Goal: Task Accomplishment & Management: Manage account settings

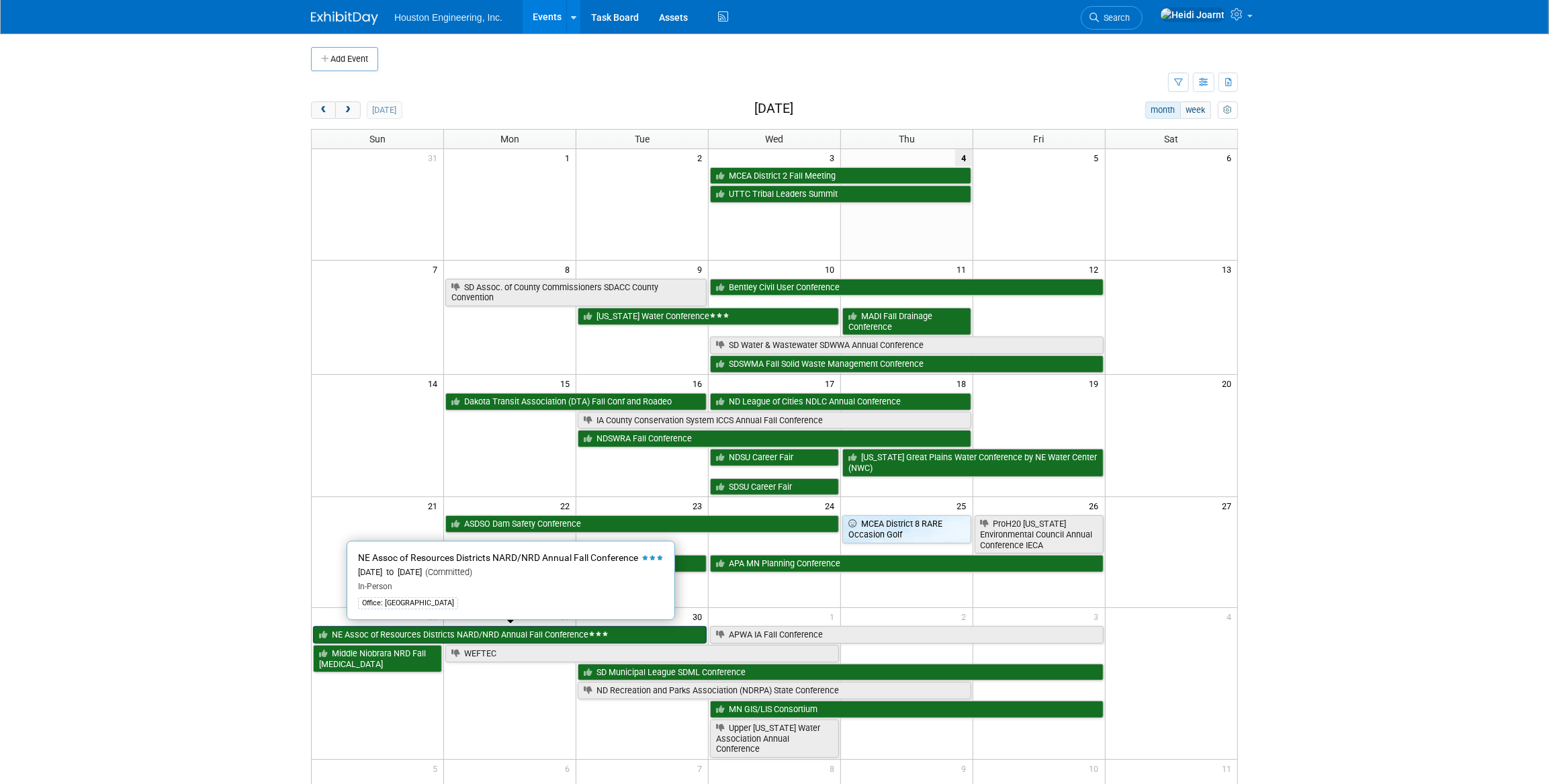
click at [455, 632] on link "NE Assoc of Resources Districts NARD/NRD Annual Fall Conference" at bounding box center [510, 635] width 394 height 17
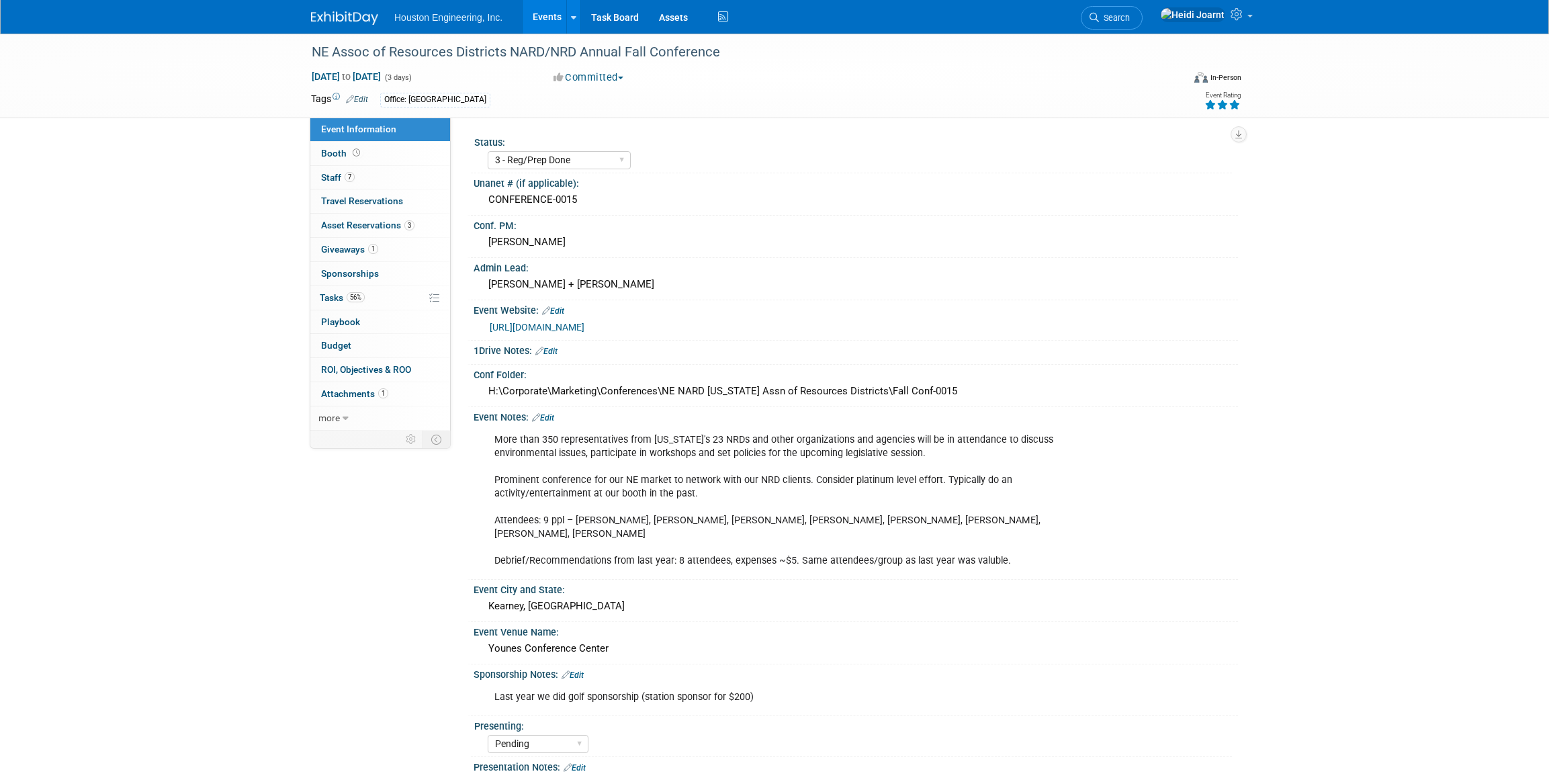
select select "3 - Reg/Prep Done"
select select "Pending"
select select "Water Resources"
click at [370, 166] on link "7 Staff 7" at bounding box center [380, 177] width 140 height 23
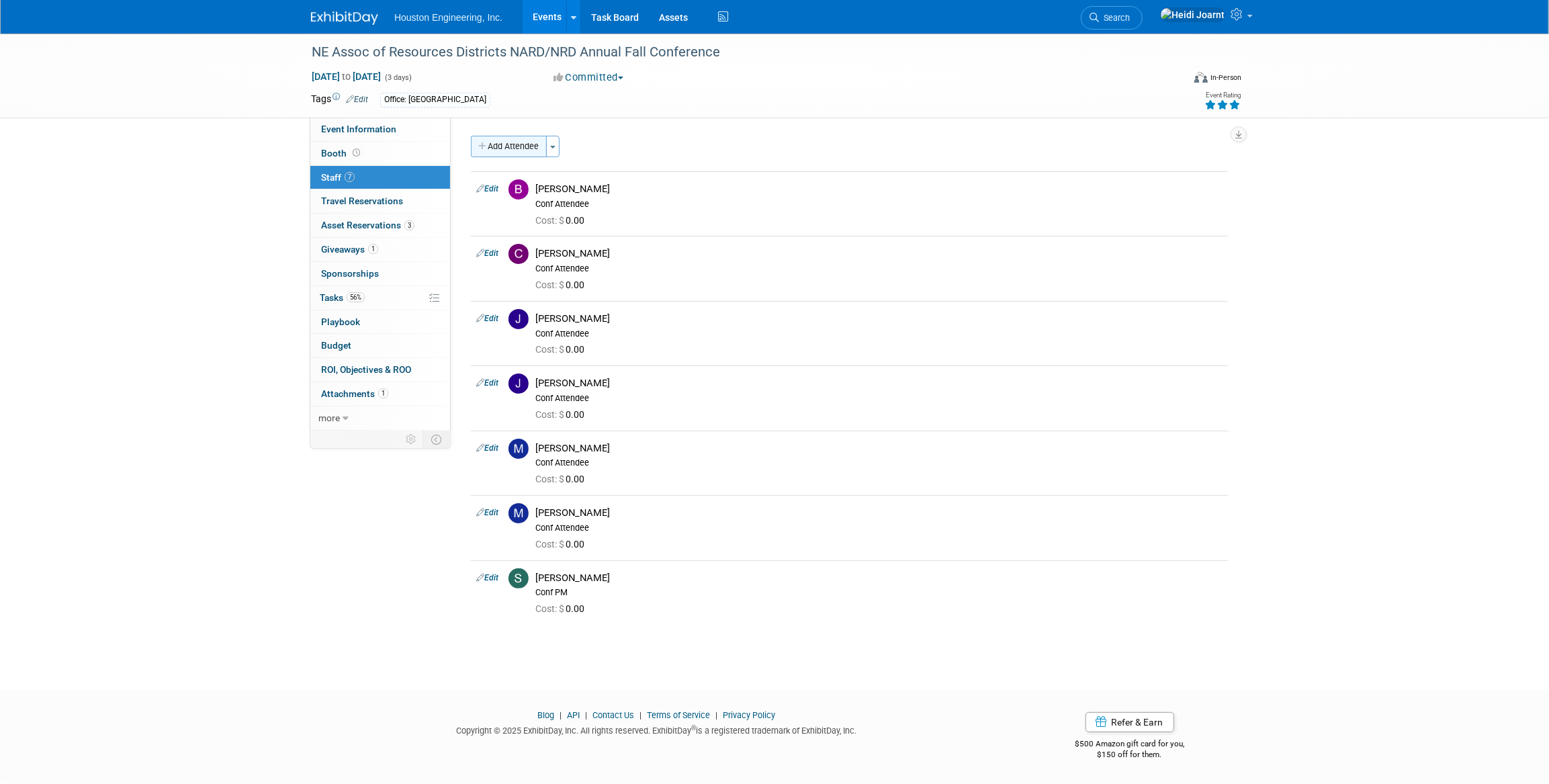
click at [518, 144] on button "Add Attendee" at bounding box center [509, 146] width 76 height 22
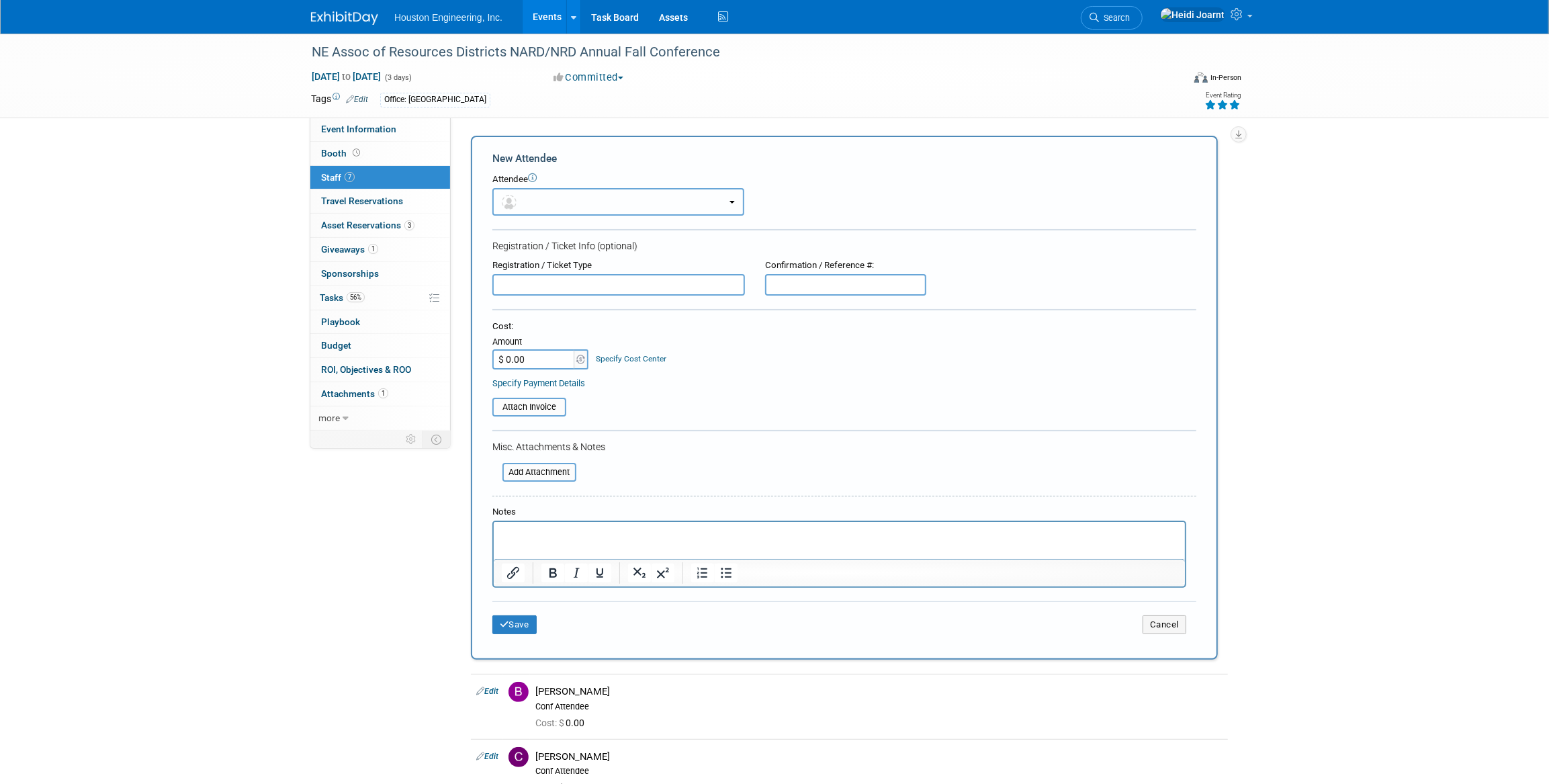
click at [529, 196] on button "button" at bounding box center [619, 201] width 252 height 27
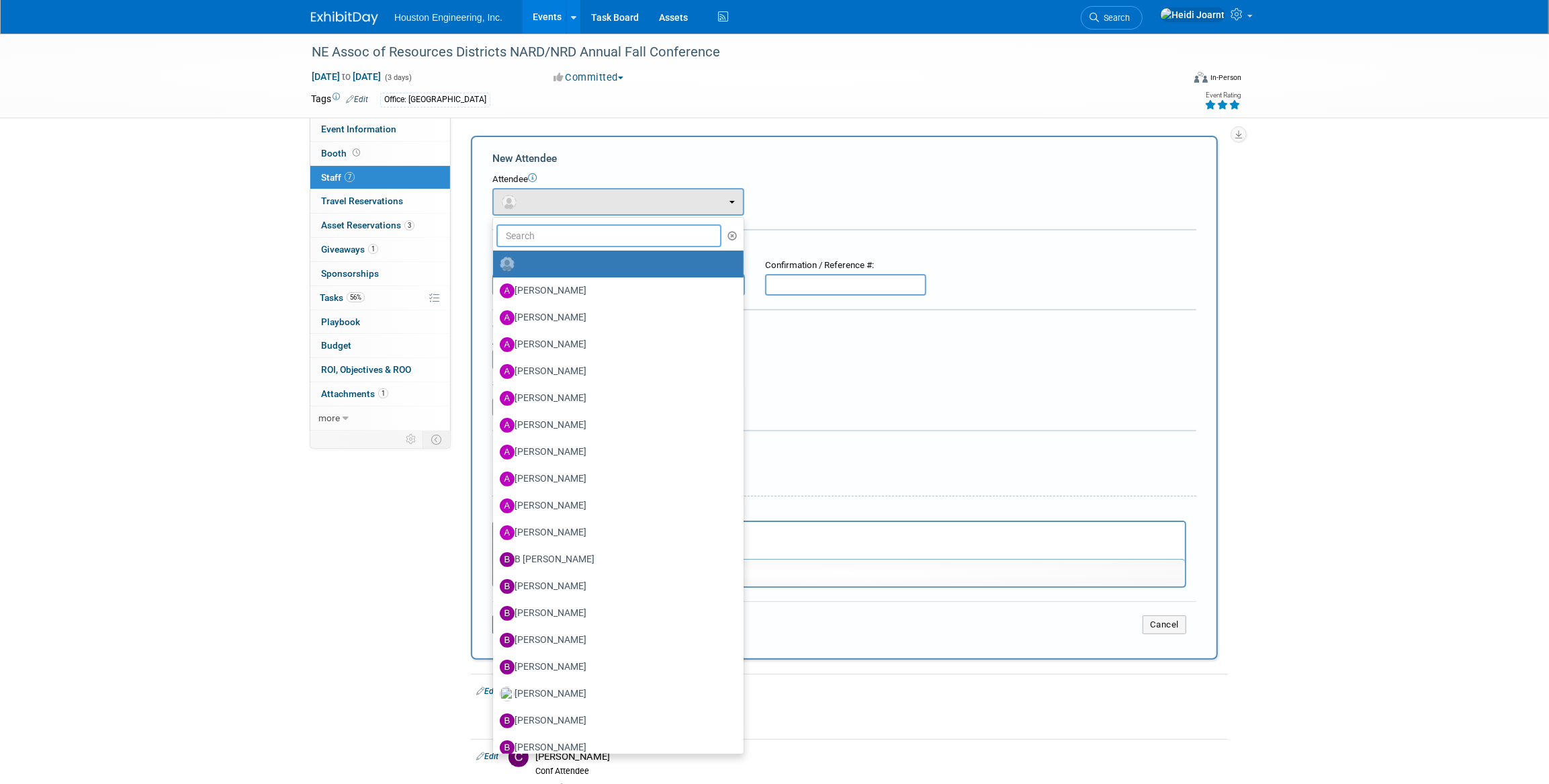
click at [561, 237] on input "text" at bounding box center [608, 235] width 225 height 23
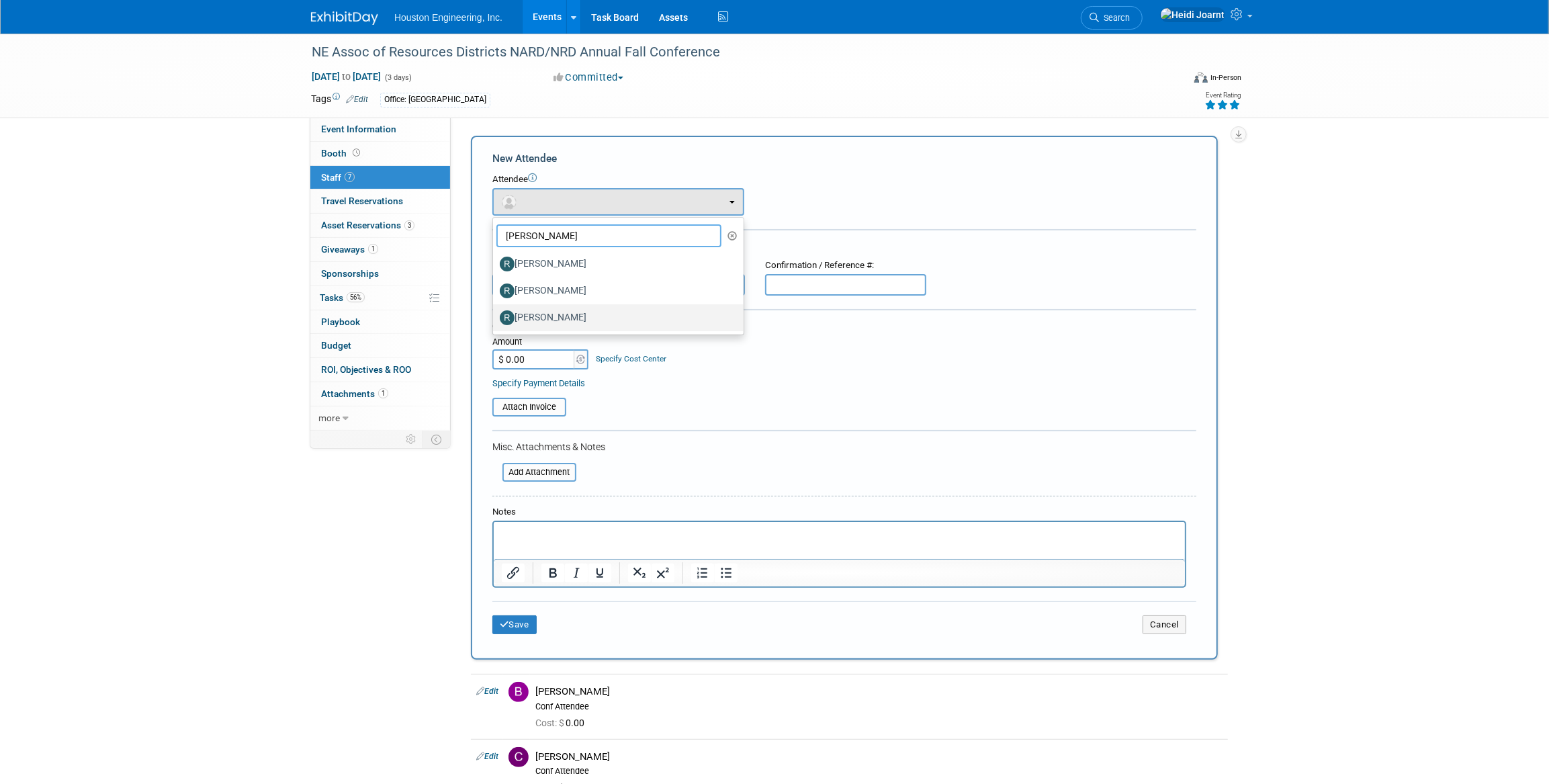
type input "ryan"
click at [553, 320] on label "[PERSON_NAME]" at bounding box center [615, 318] width 230 height 22
click at [495, 320] on input "[PERSON_NAME]" at bounding box center [490, 316] width 9 height 9
select select "092332b2-6da8-464a-aec7-b3b4bc5e7525"
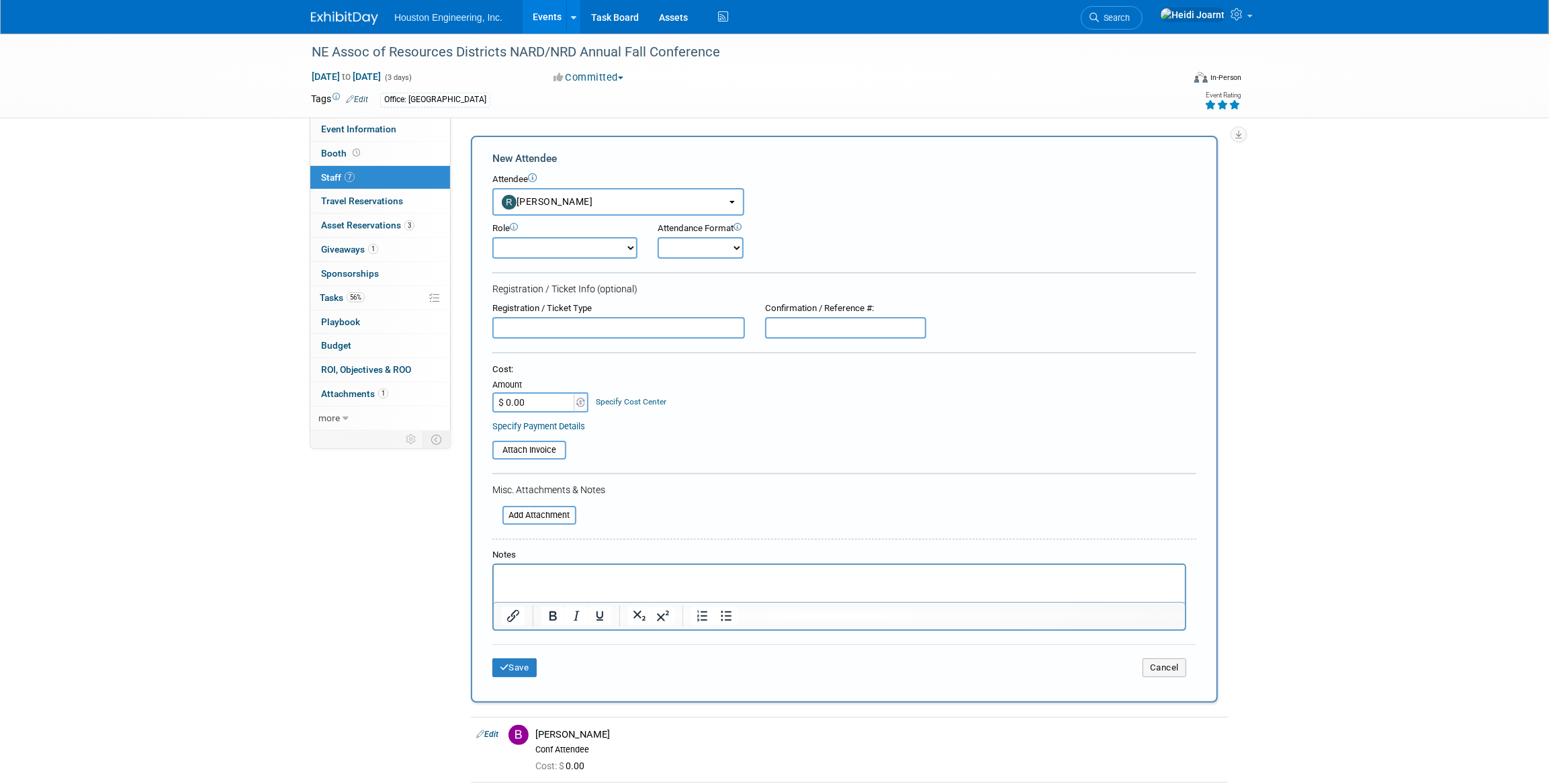
click at [529, 254] on select "Conf Attendee Conf PM Demonstrator Host Planner Presenter Sales Representative" at bounding box center [565, 248] width 145 height 22
select select "200"
click at [492, 237] on select "Conf Attendee Conf PM Demonstrator Host Planner Presenter Sales Representative" at bounding box center [565, 248] width 145 height 22
click at [515, 663] on button "Save" at bounding box center [514, 667] width 44 height 19
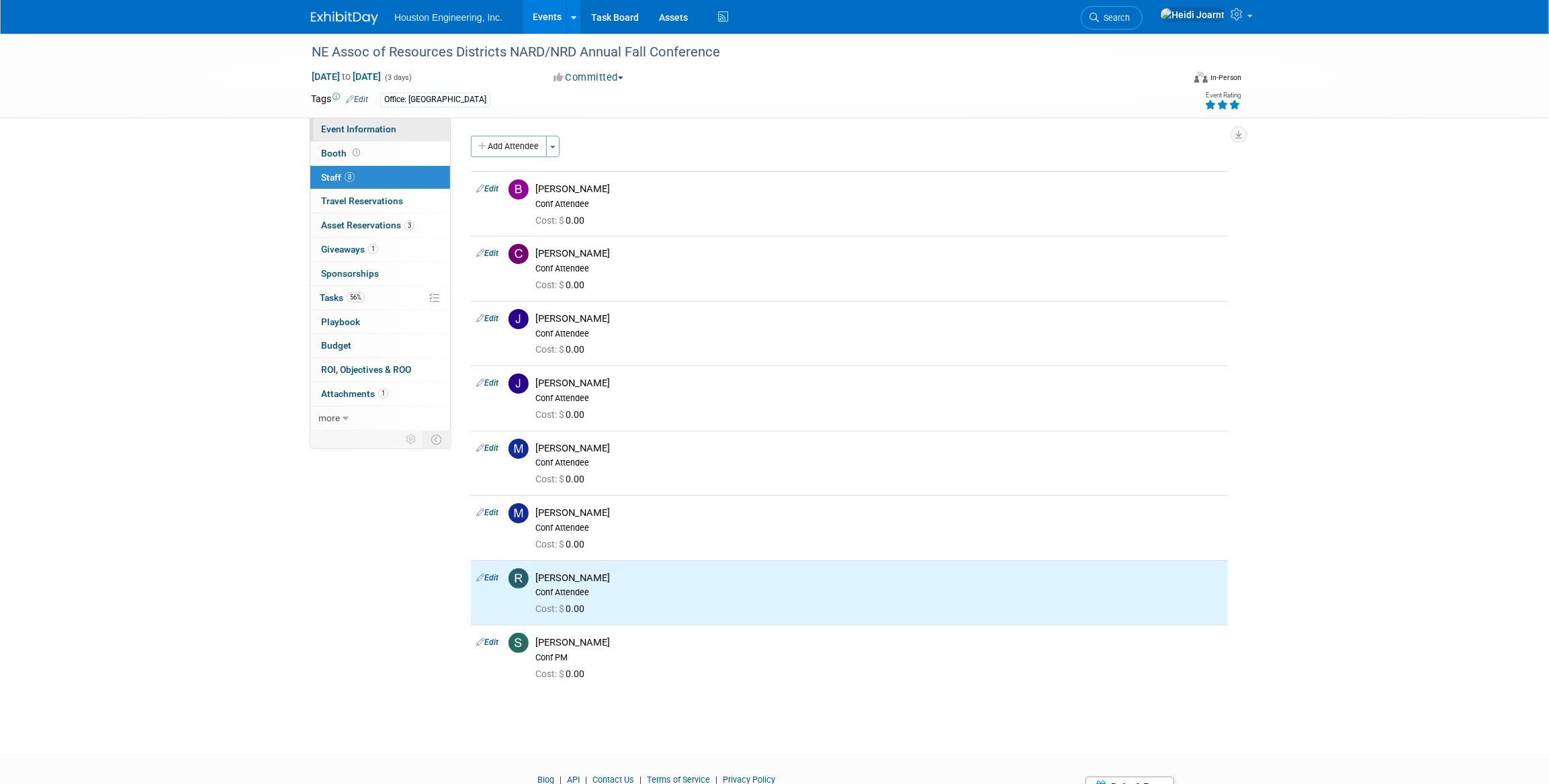
click at [384, 128] on span "Event Information" at bounding box center [359, 129] width 75 height 11
select select "3 - Reg/Prep Done"
select select "Pending"
select select "Water Resources"
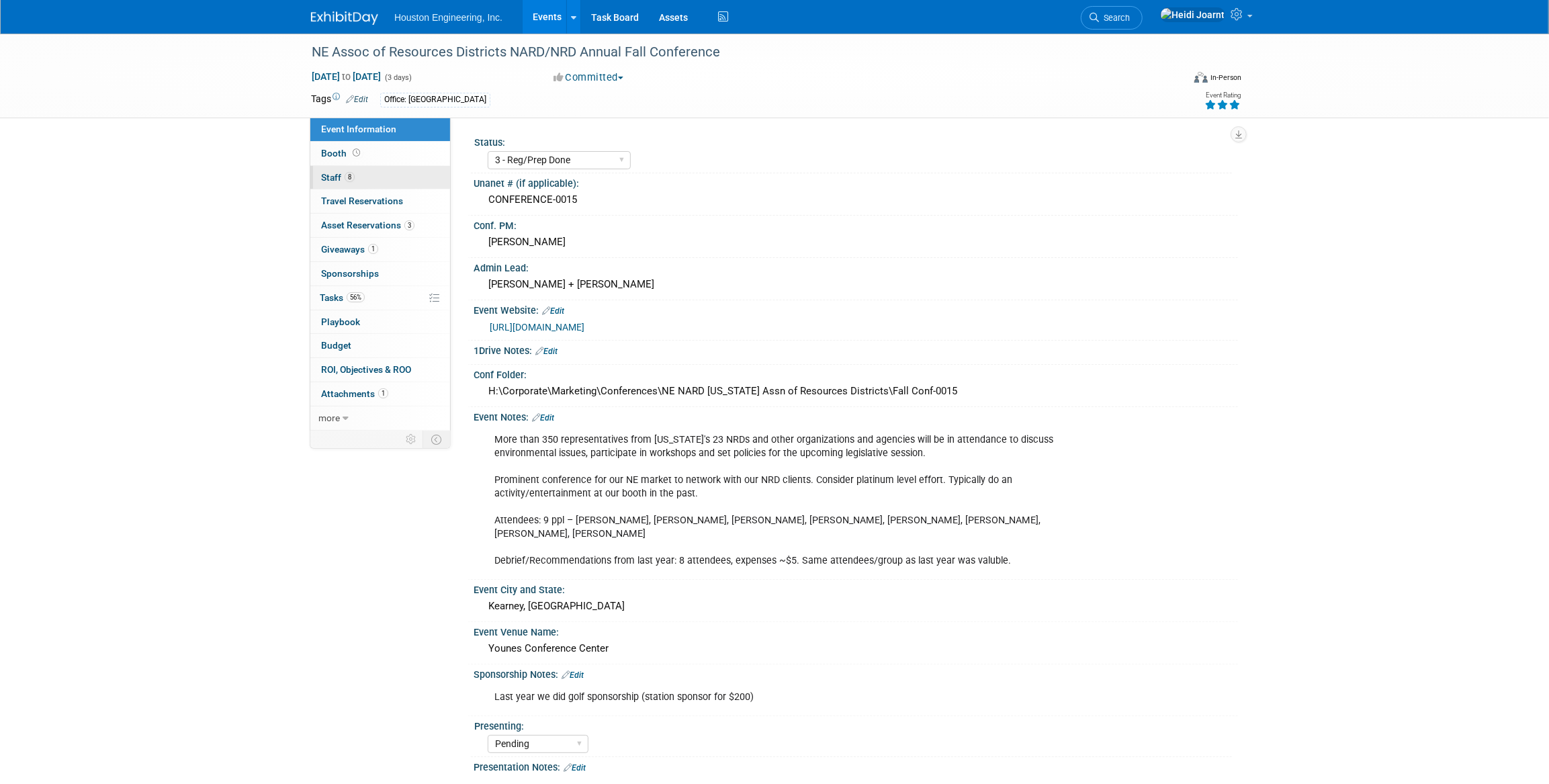
click at [377, 177] on link "8 Staff 8" at bounding box center [380, 177] width 140 height 23
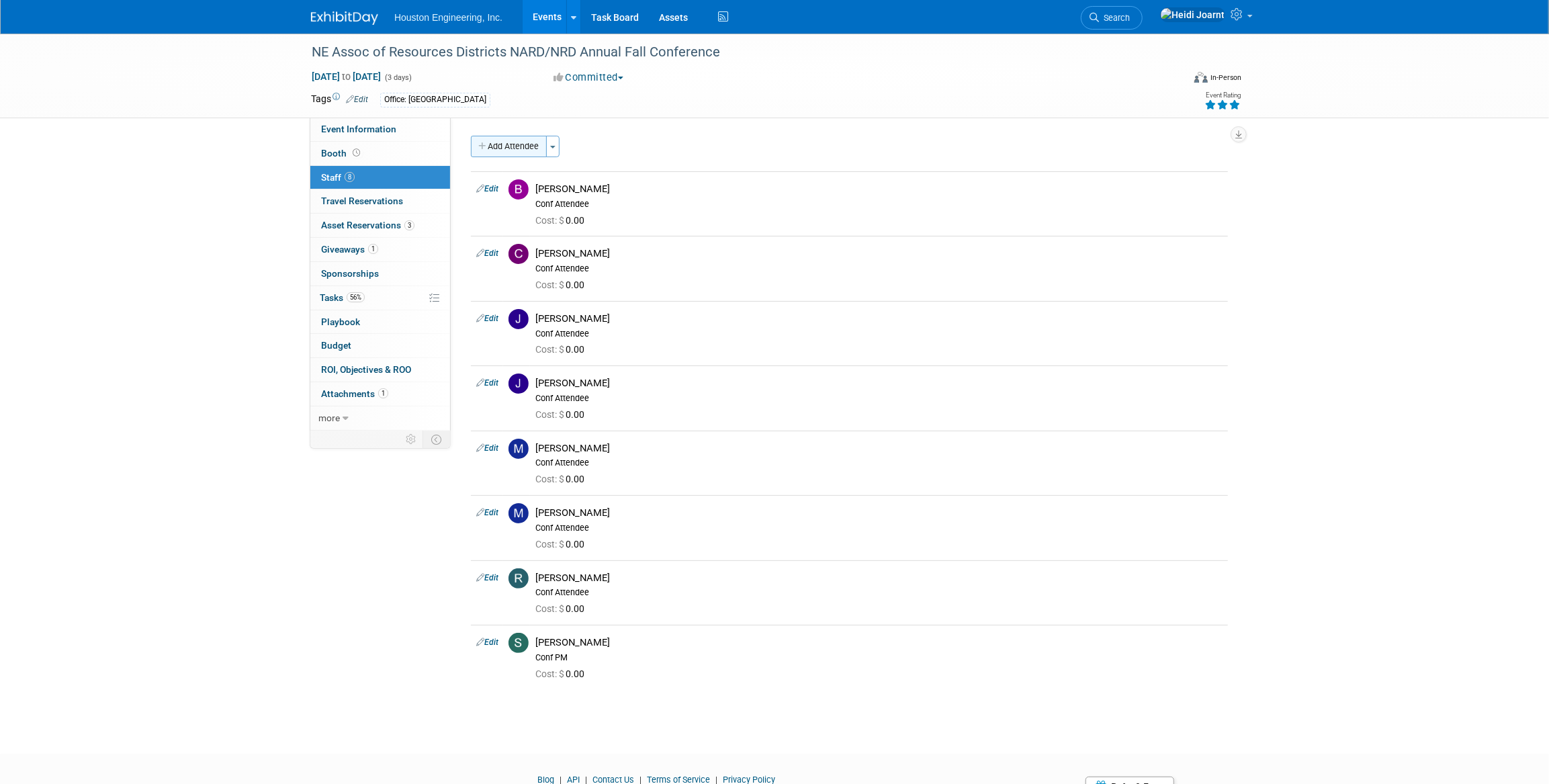
click at [528, 145] on button "Add Attendee" at bounding box center [509, 146] width 76 height 22
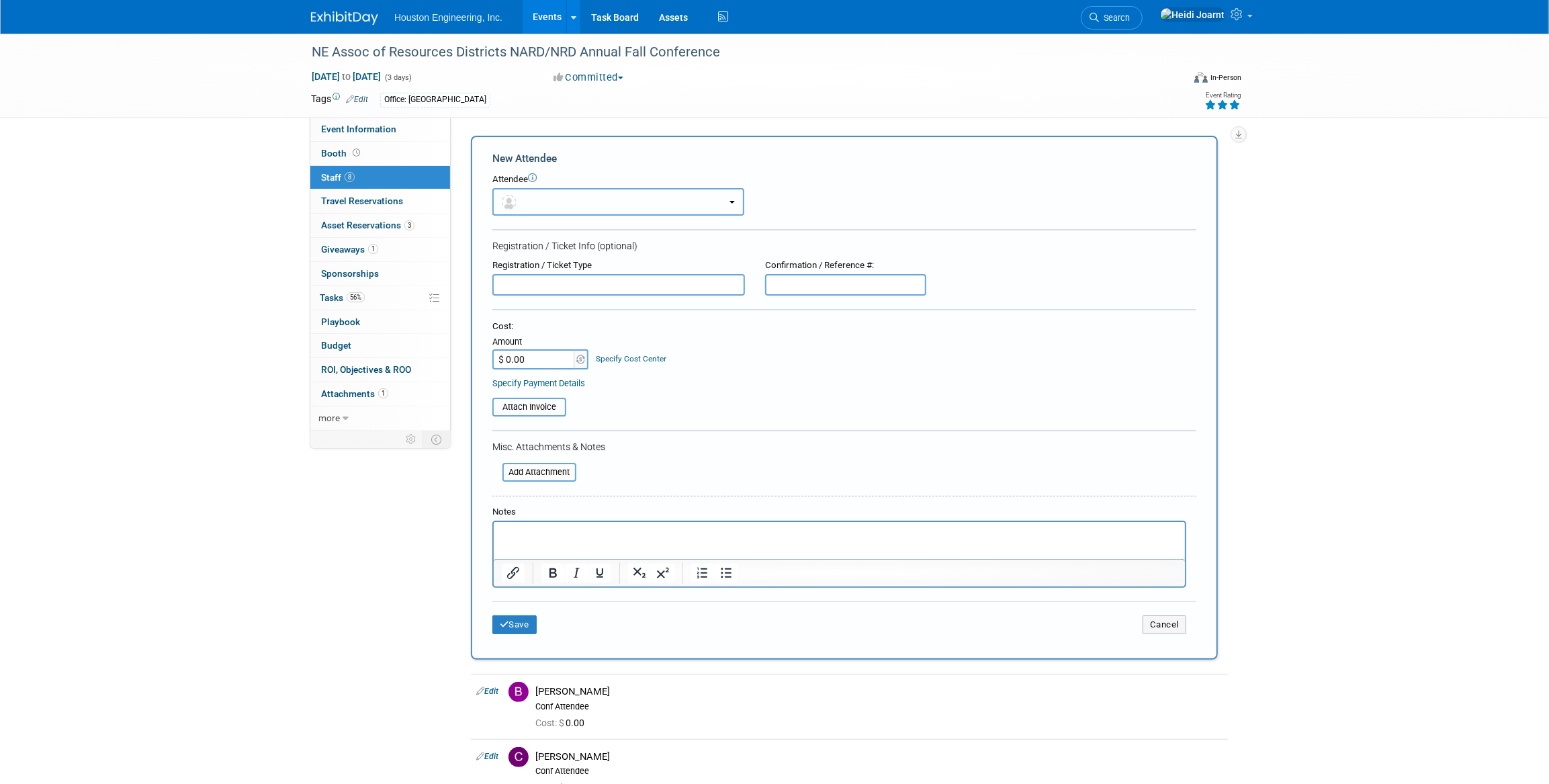
click at [536, 205] on button "button" at bounding box center [619, 201] width 252 height 27
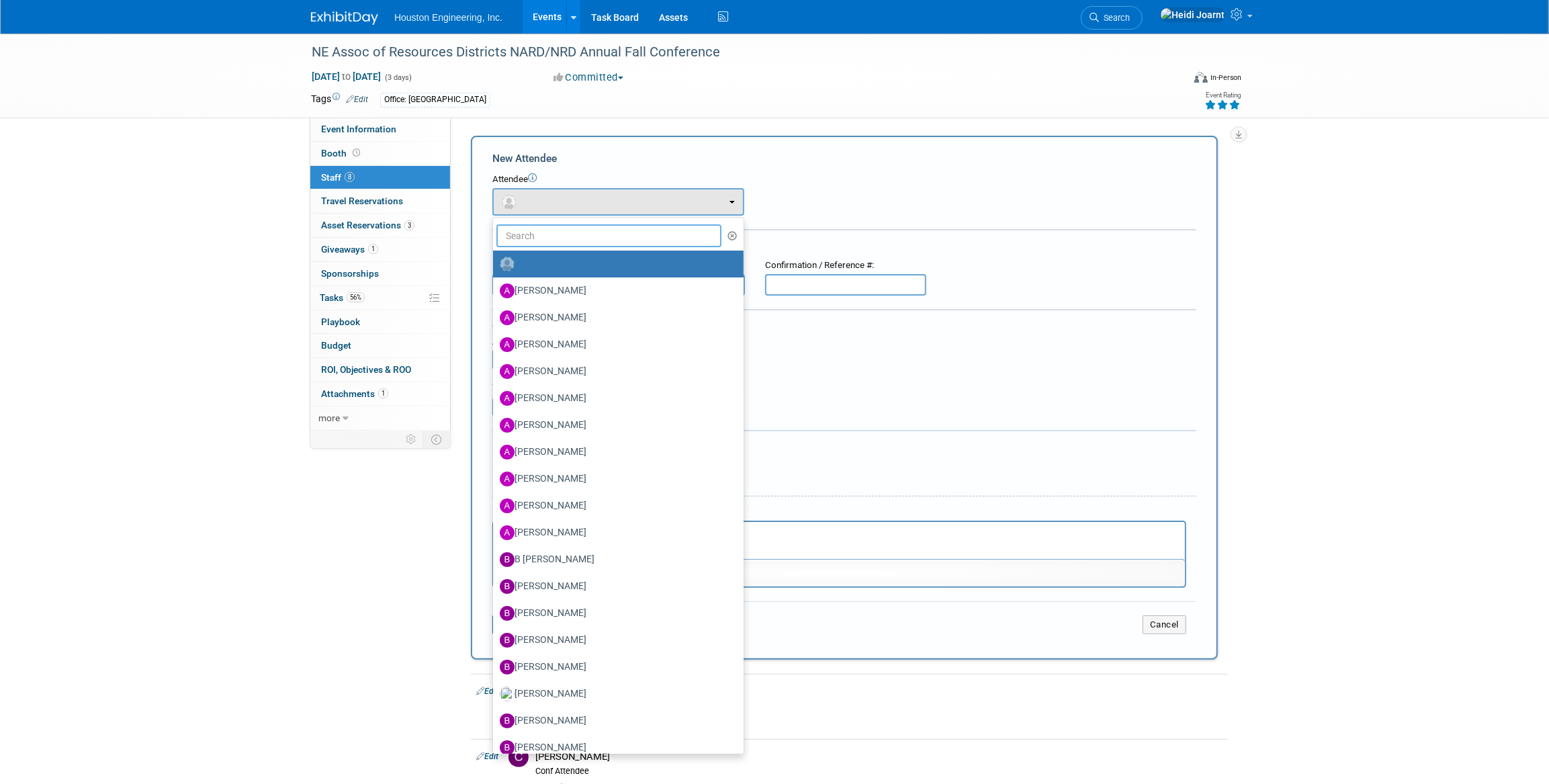
click at [555, 229] on input "text" at bounding box center [608, 235] width 225 height 23
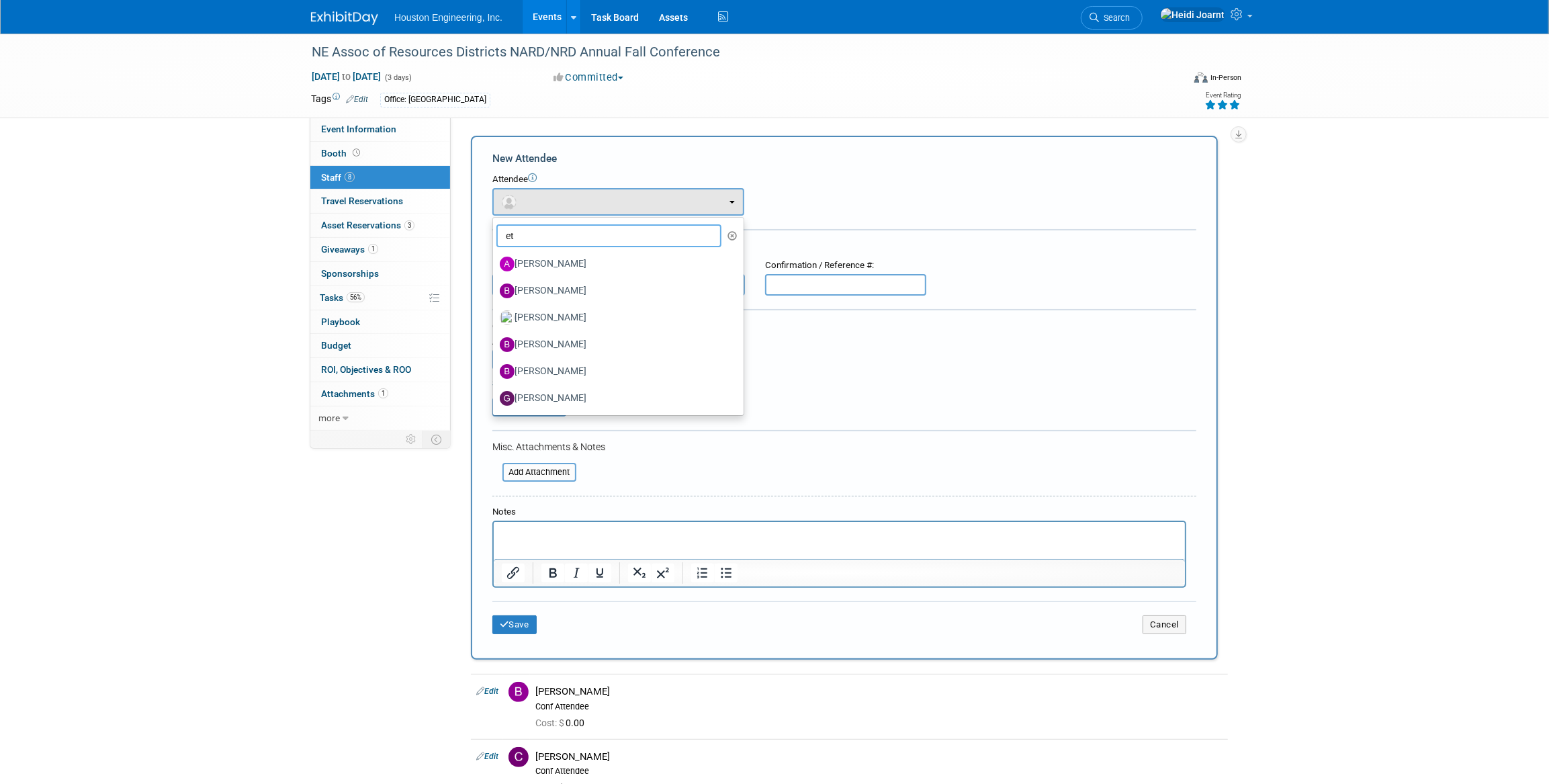
type input "eth"
drag, startPoint x: 555, startPoint y: 233, endPoint x: 496, endPoint y: 231, distance: 59.0
click at [496, 231] on input "eth" at bounding box center [608, 235] width 225 height 23
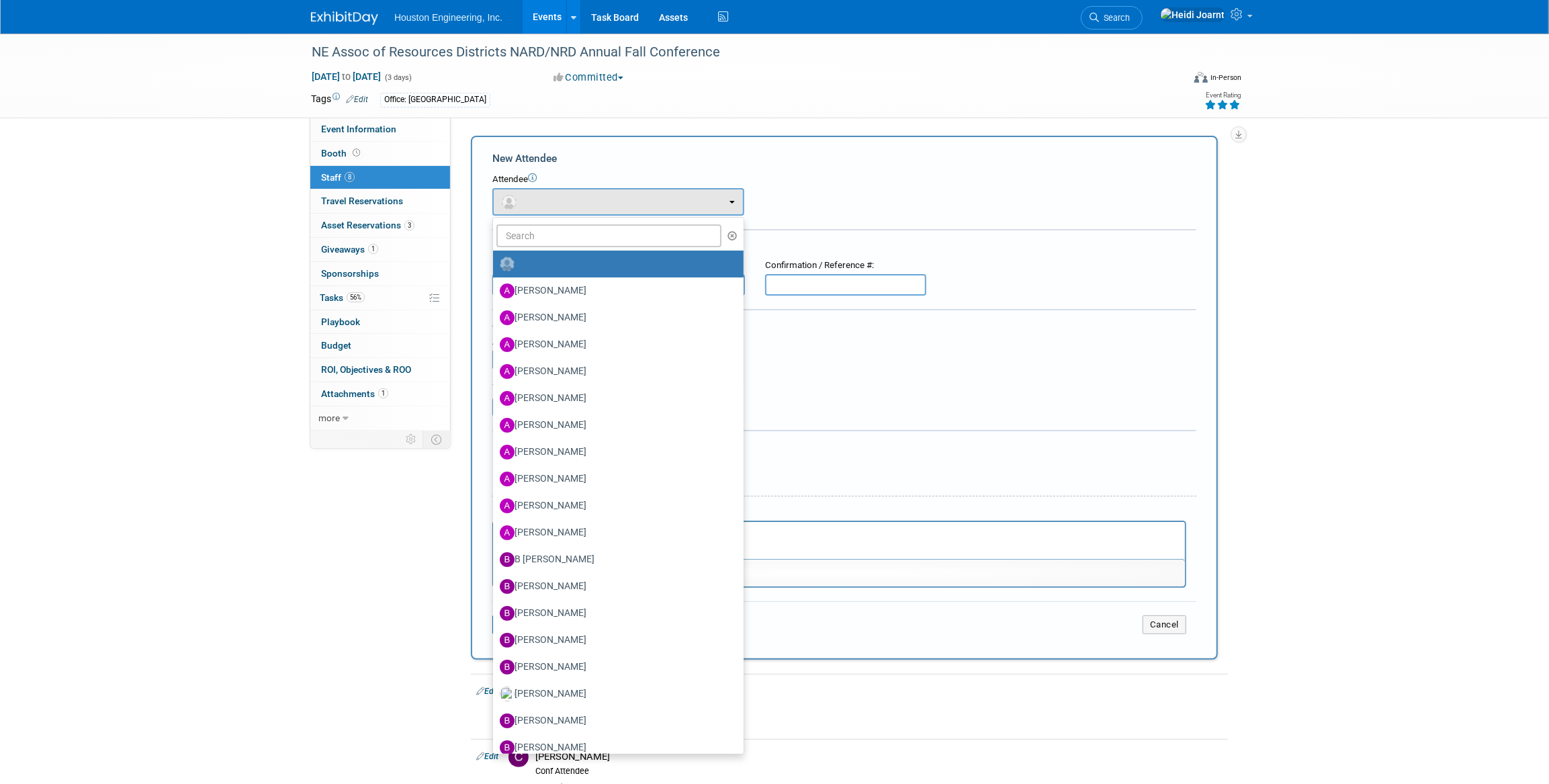
click at [801, 184] on div "Attendee" at bounding box center [844, 180] width 704 height 12
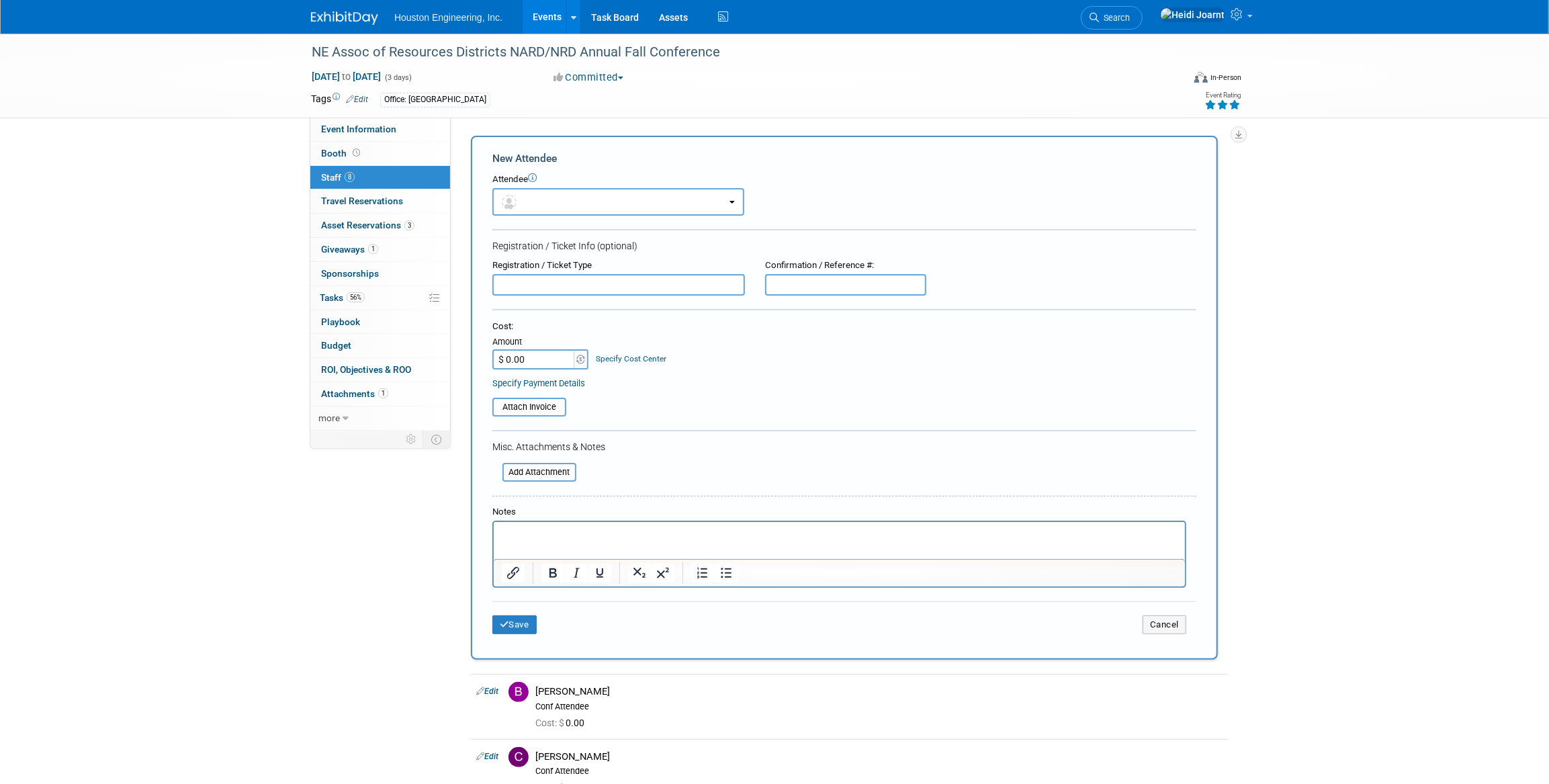
click at [549, 23] on link "Events" at bounding box center [547, 16] width 49 height 33
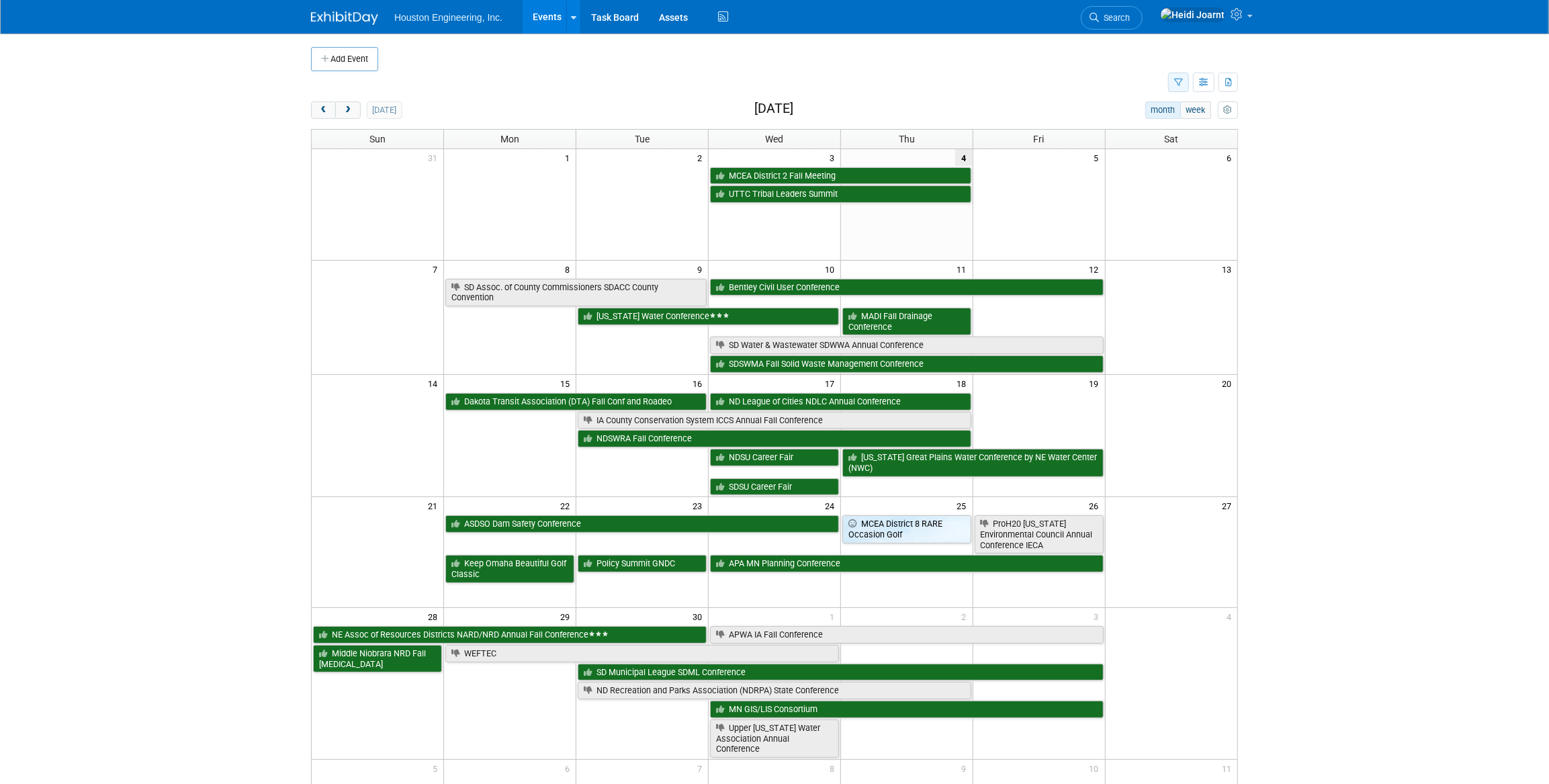
click at [1186, 81] on button "button" at bounding box center [1178, 82] width 21 height 19
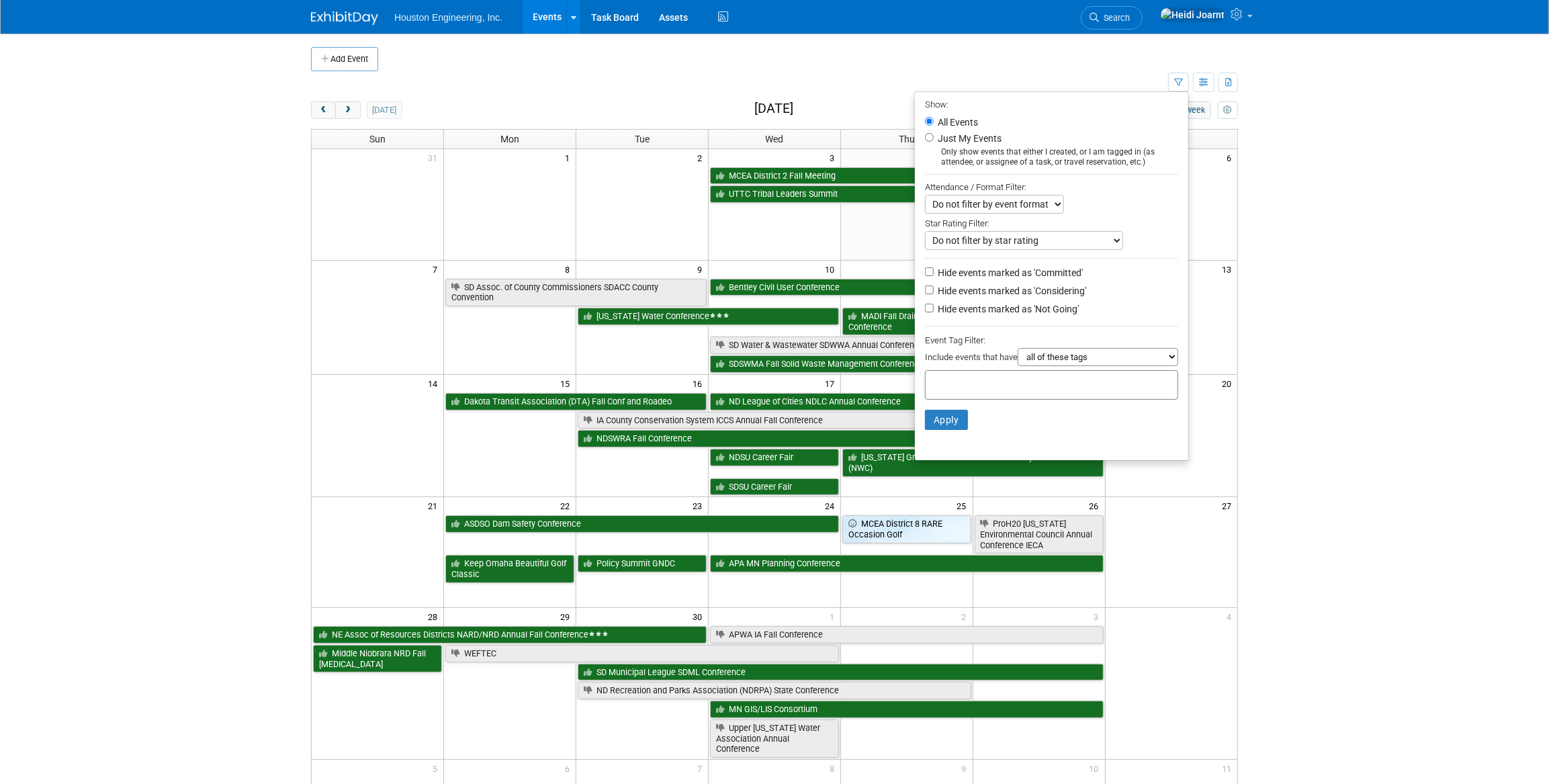
click at [975, 312] on label "Hide events marked as 'Not Going'" at bounding box center [1007, 309] width 144 height 13
click at [934, 312] on input "Hide events marked as 'Not Going'" at bounding box center [929, 307] width 9 height 9
checkbox input "true"
click at [953, 420] on button "Apply" at bounding box center [946, 420] width 43 height 20
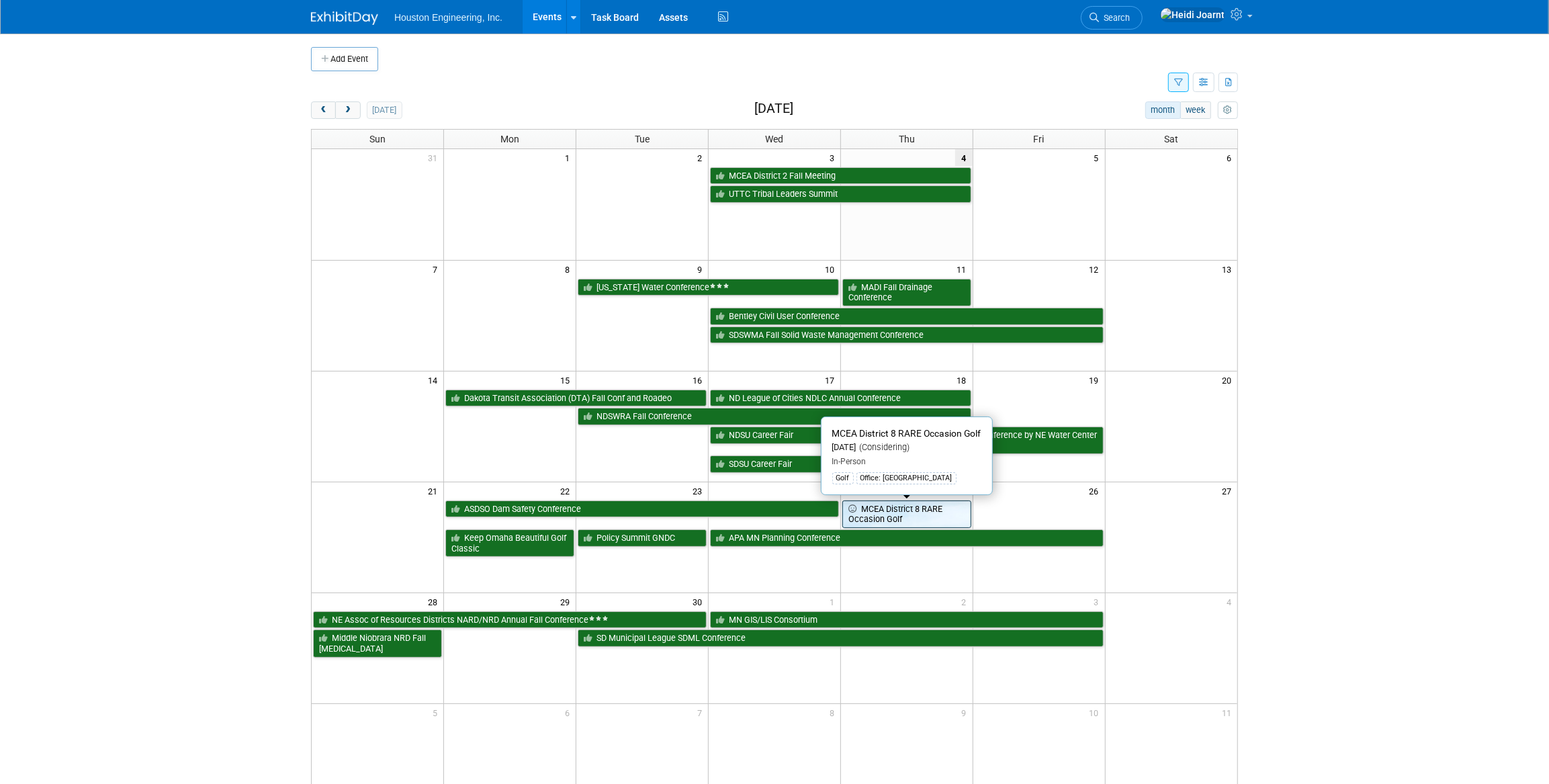
click at [866, 505] on link "MCEA District 8 RARE Occasion Golf" at bounding box center [907, 513] width 129 height 27
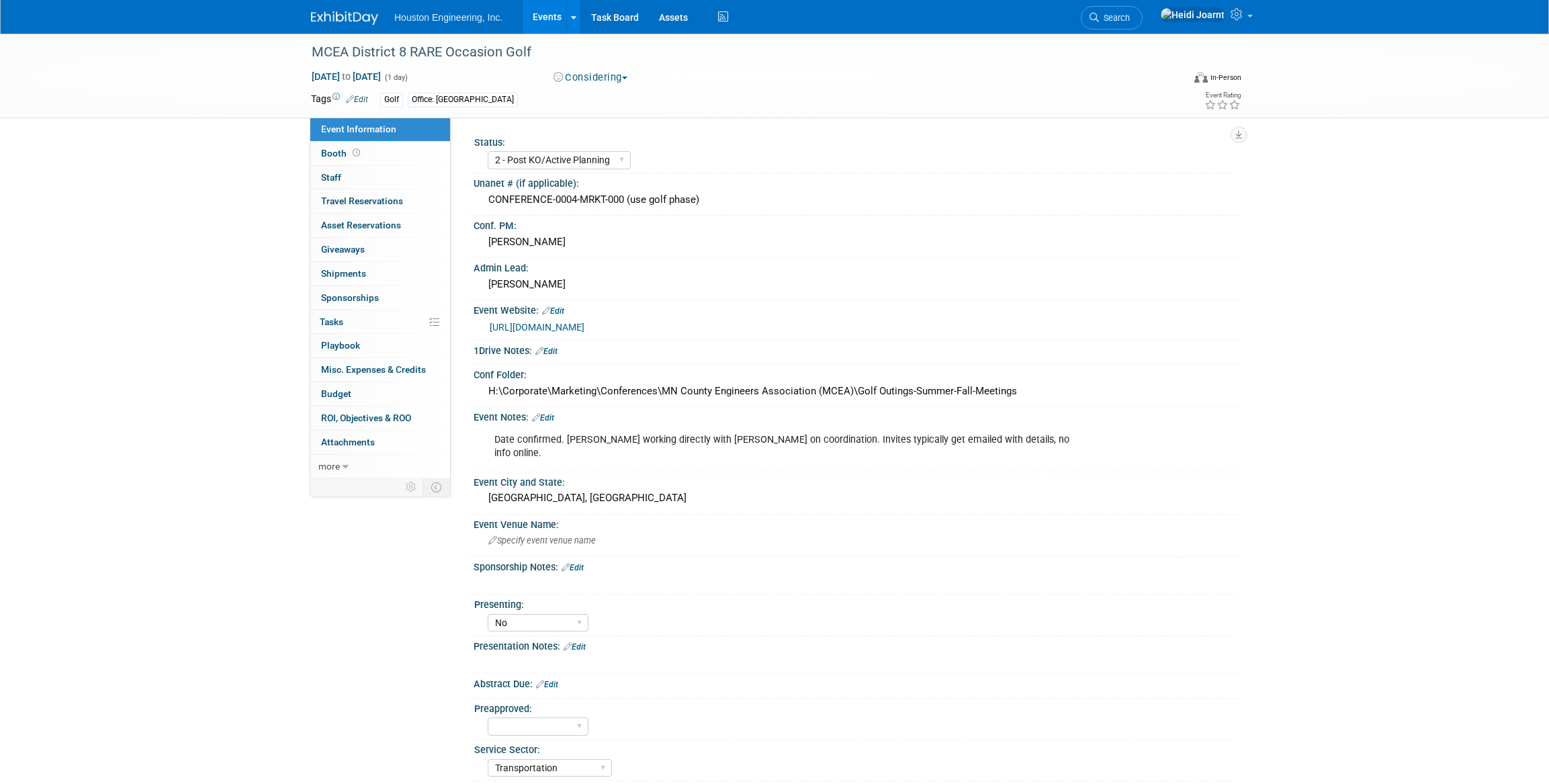
select select "2 - Post KO/Active Planning"
select select "No"
select select "Transportation"
click at [373, 324] on link "0% Tasks 0%" at bounding box center [380, 322] width 140 height 23
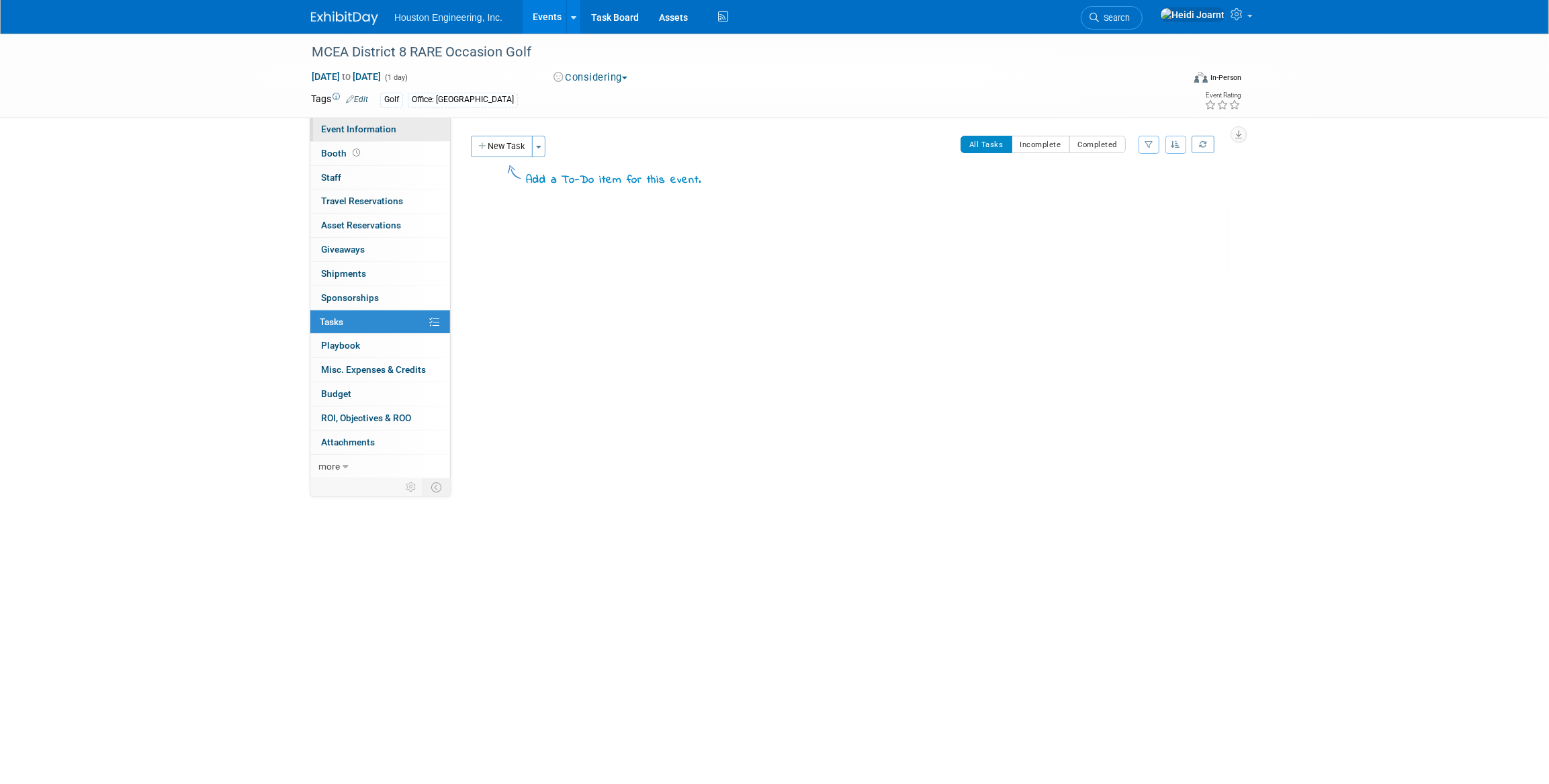
click at [400, 131] on link "Event Information" at bounding box center [380, 129] width 140 height 23
select select "2 - Post KO/Active Planning"
select select "No"
select select "Transportation"
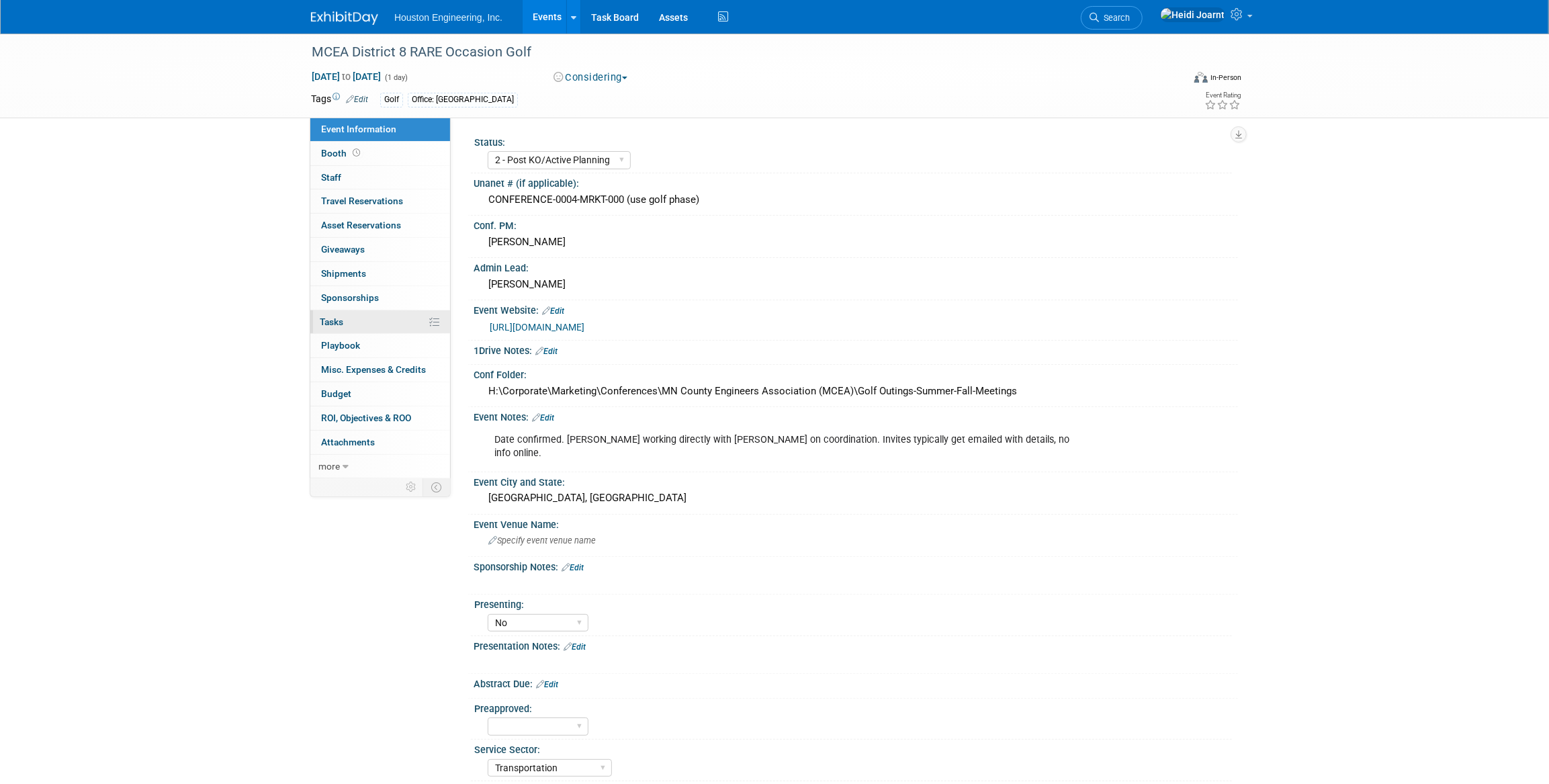
click at [385, 328] on link "0% Tasks 0%" at bounding box center [380, 322] width 140 height 23
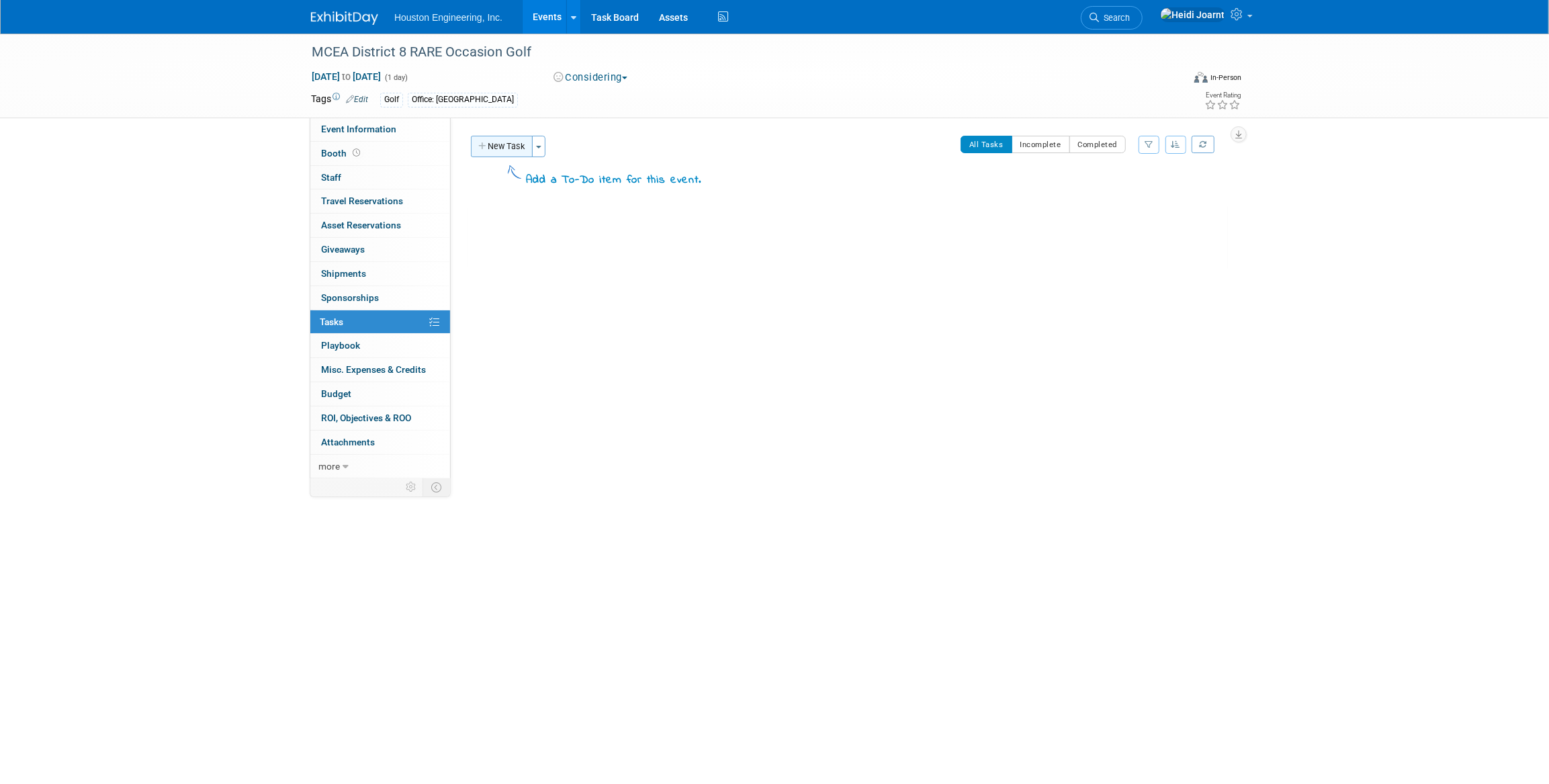
click at [497, 138] on button "New Task" at bounding box center [501, 146] width 61 height 22
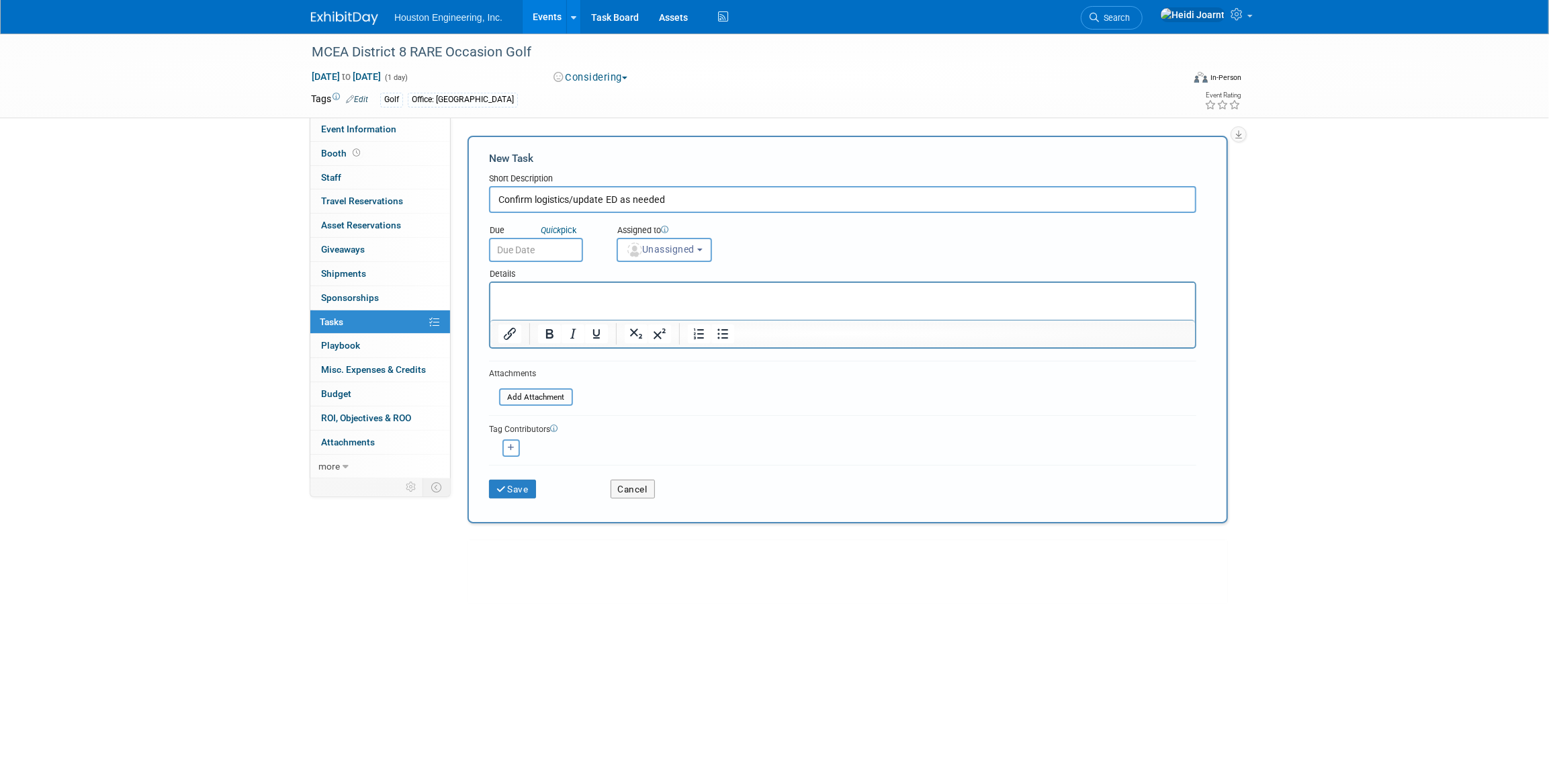
type input "Confirm logistics/update ED as needed"
click at [574, 288] on p "Rich Text Area. Press ALT-0 for help." at bounding box center [843, 294] width 689 height 13
click at [555, 254] on input "text" at bounding box center [536, 250] width 94 height 24
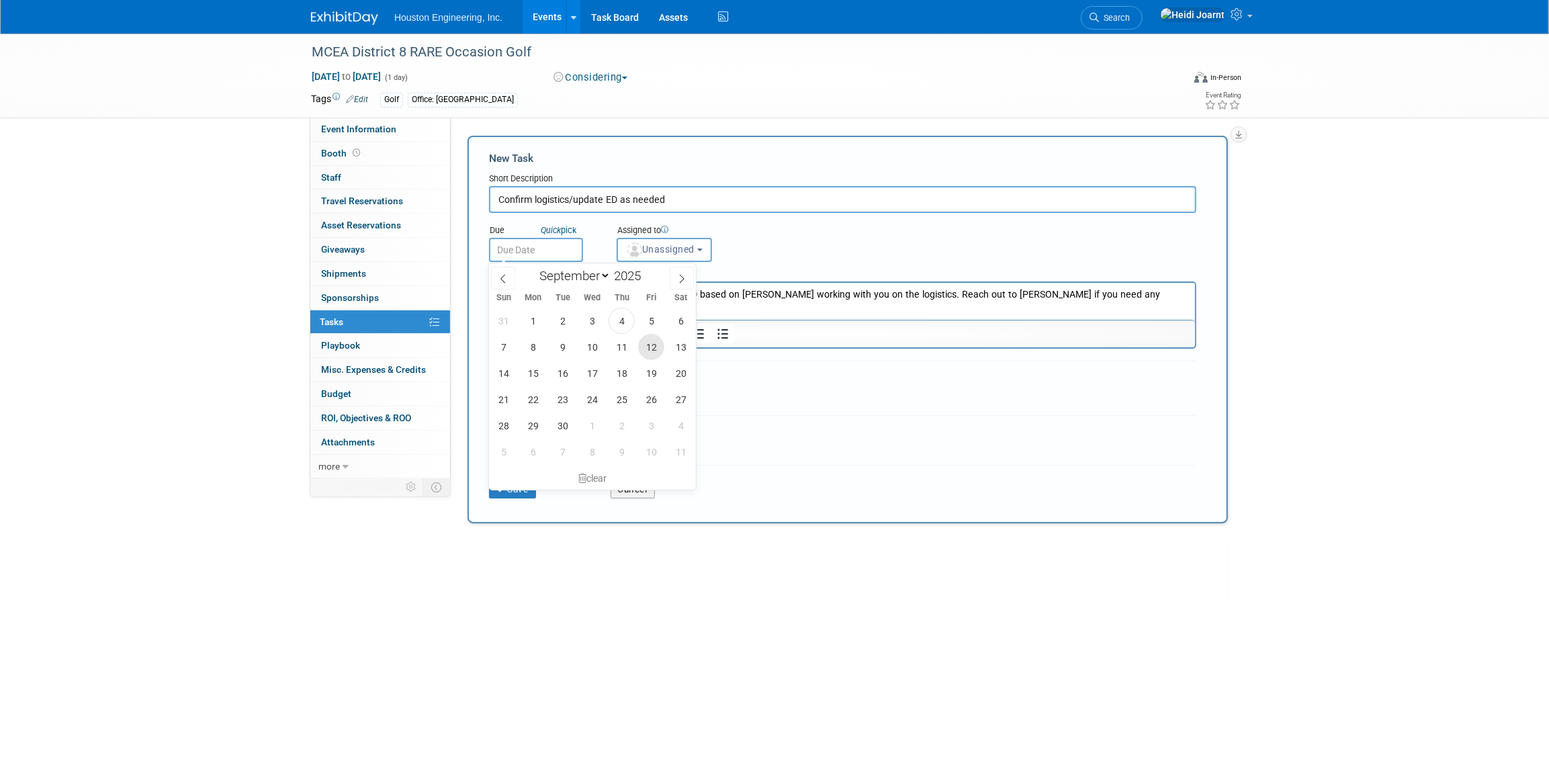
click at [649, 347] on span "12" at bounding box center [651, 347] width 26 height 26
type input "[DATE]"
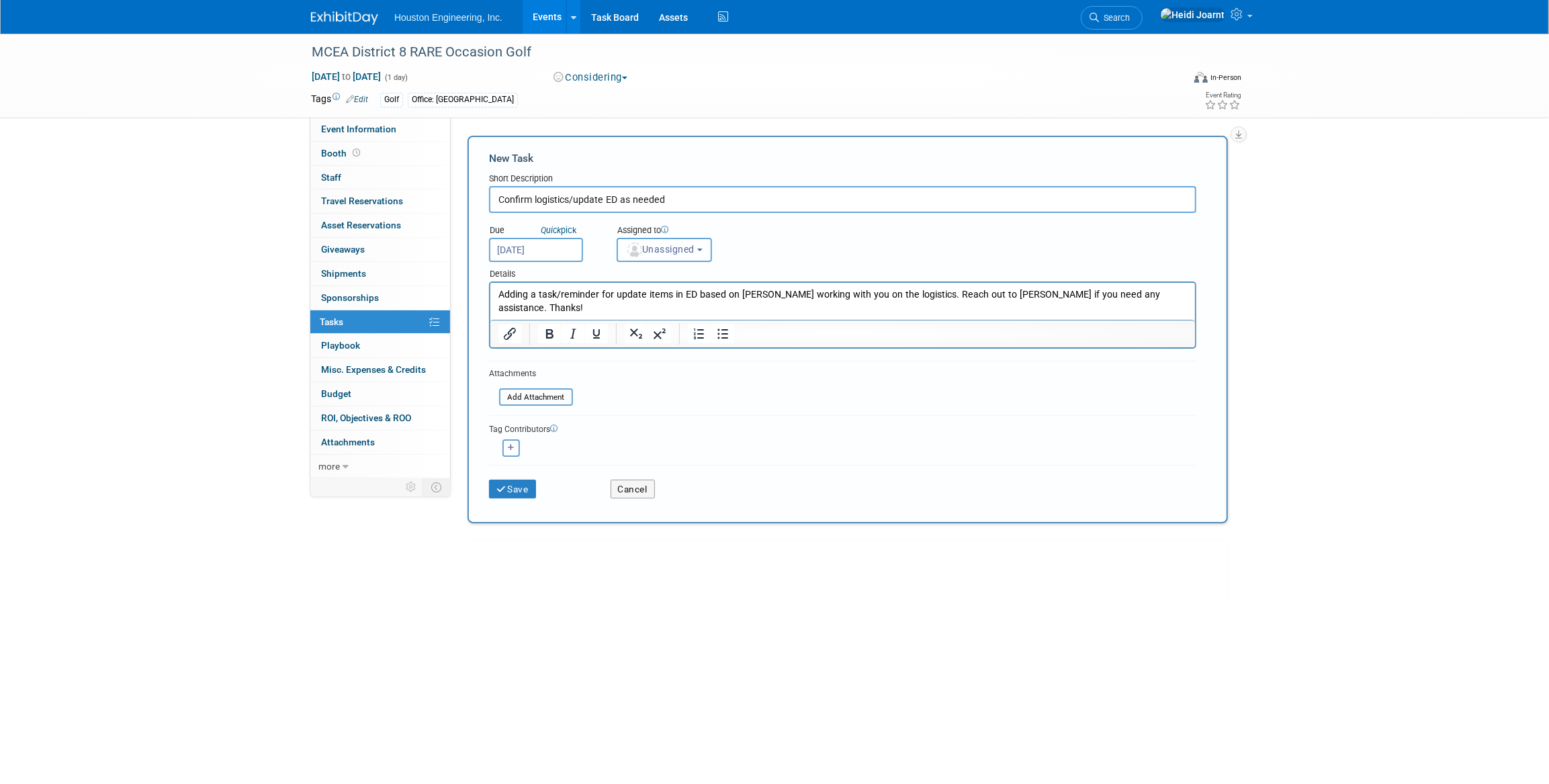
click at [676, 248] on span "Unassigned" at bounding box center [661, 249] width 68 height 11
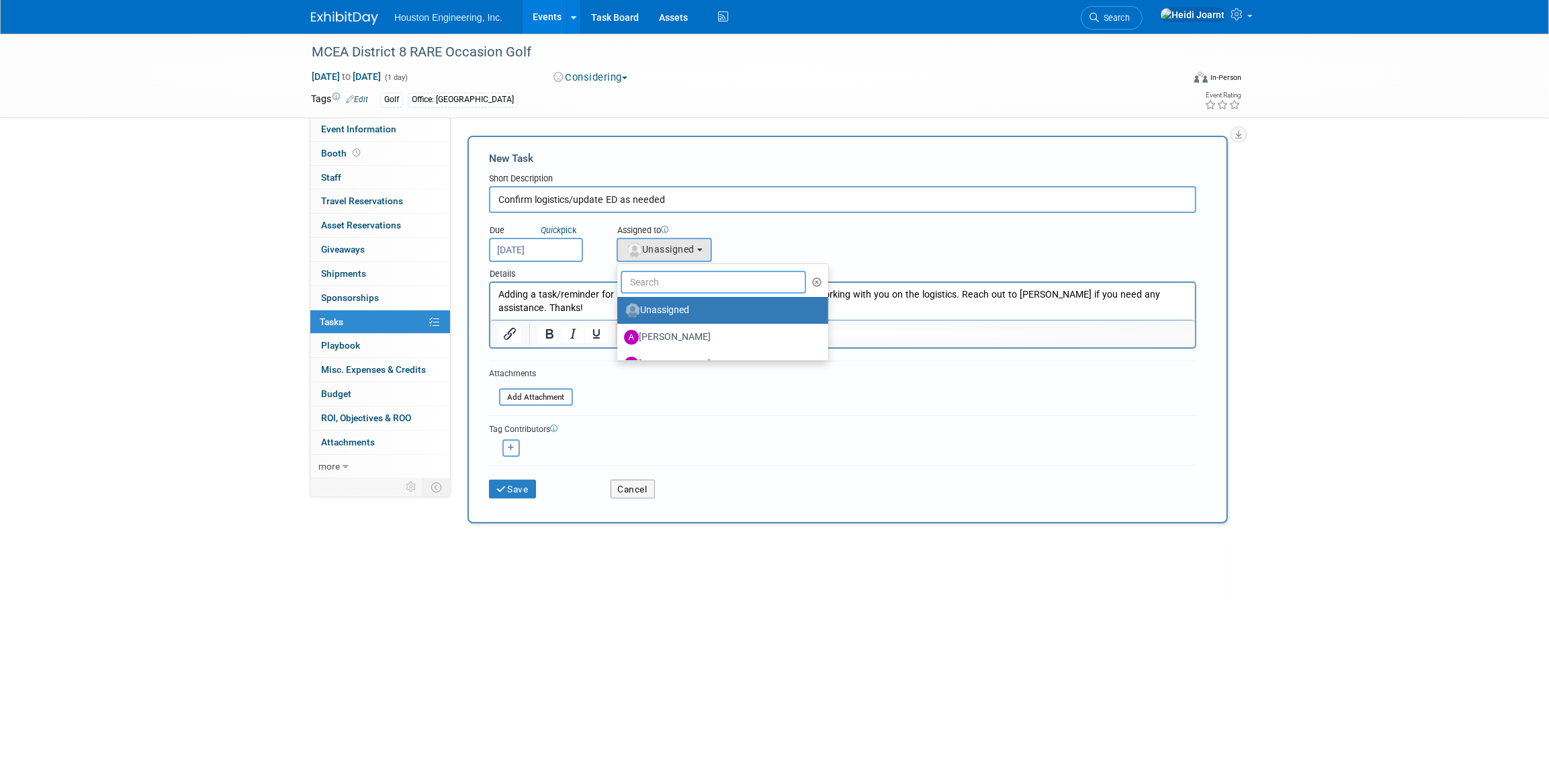
click at [681, 278] on input "text" at bounding box center [713, 282] width 185 height 23
type input "kend"
click at [672, 313] on label "[PERSON_NAME]" at bounding box center [694, 310] width 140 height 22
click at [619, 313] on input "[PERSON_NAME]" at bounding box center [615, 308] width 9 height 9
select select "c650933e-4650-49bb-85a6-fcb20801c921"
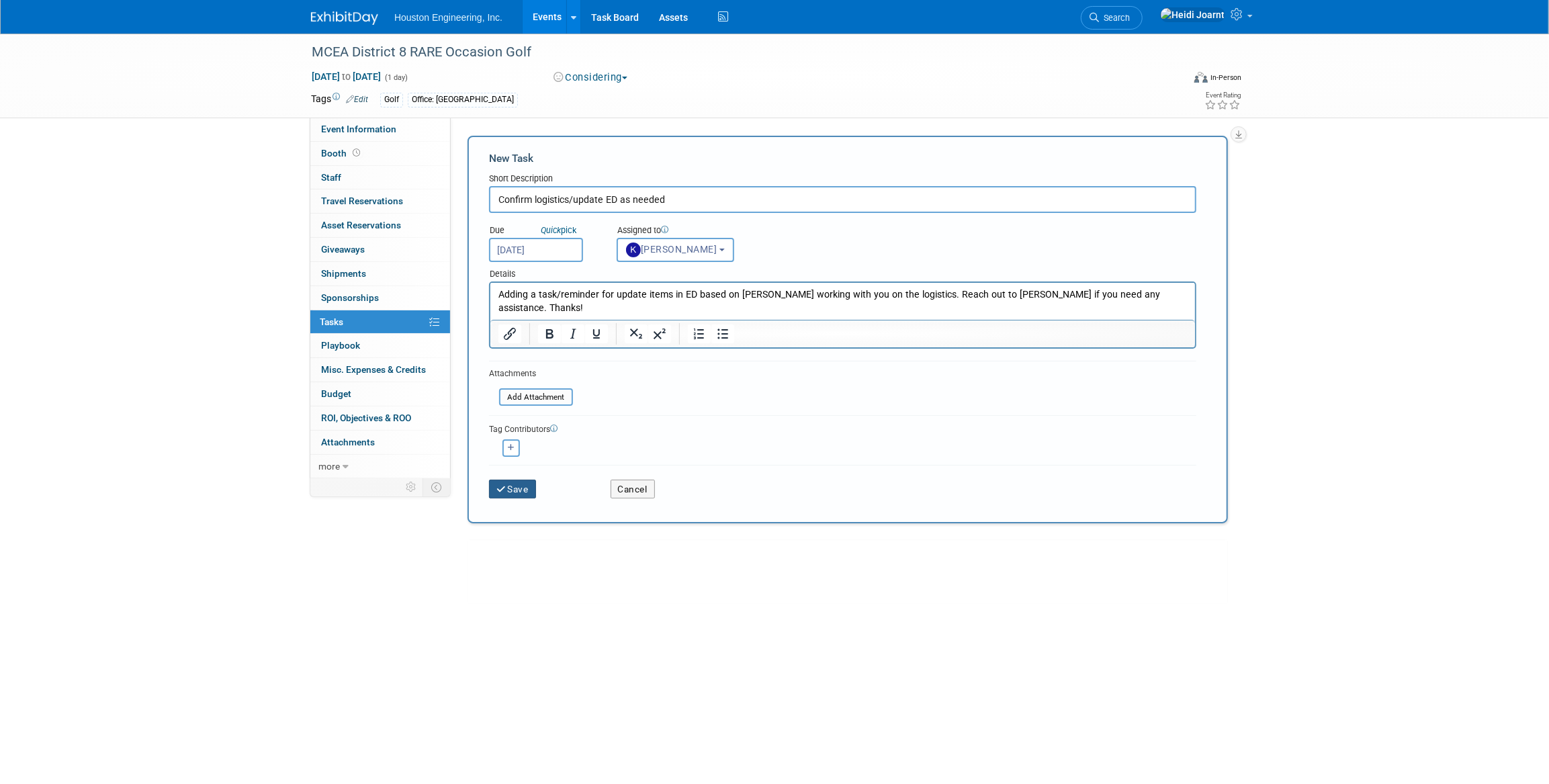
click at [509, 484] on button "Save" at bounding box center [513, 488] width 47 height 19
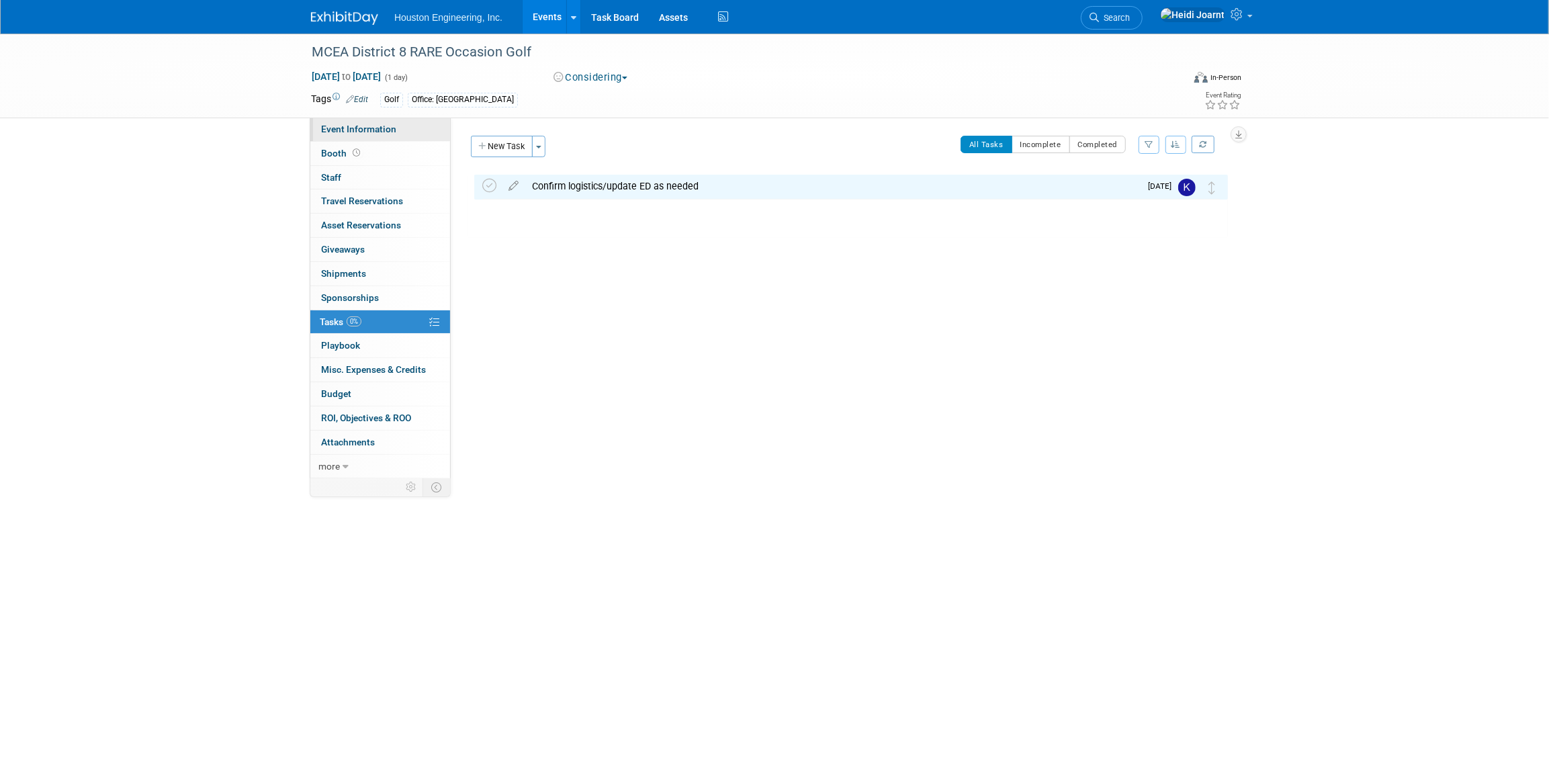
click at [378, 129] on span "Event Information" at bounding box center [359, 129] width 75 height 11
select select "2 - Post KO/Active Planning"
select select "No"
select select "Transportation"
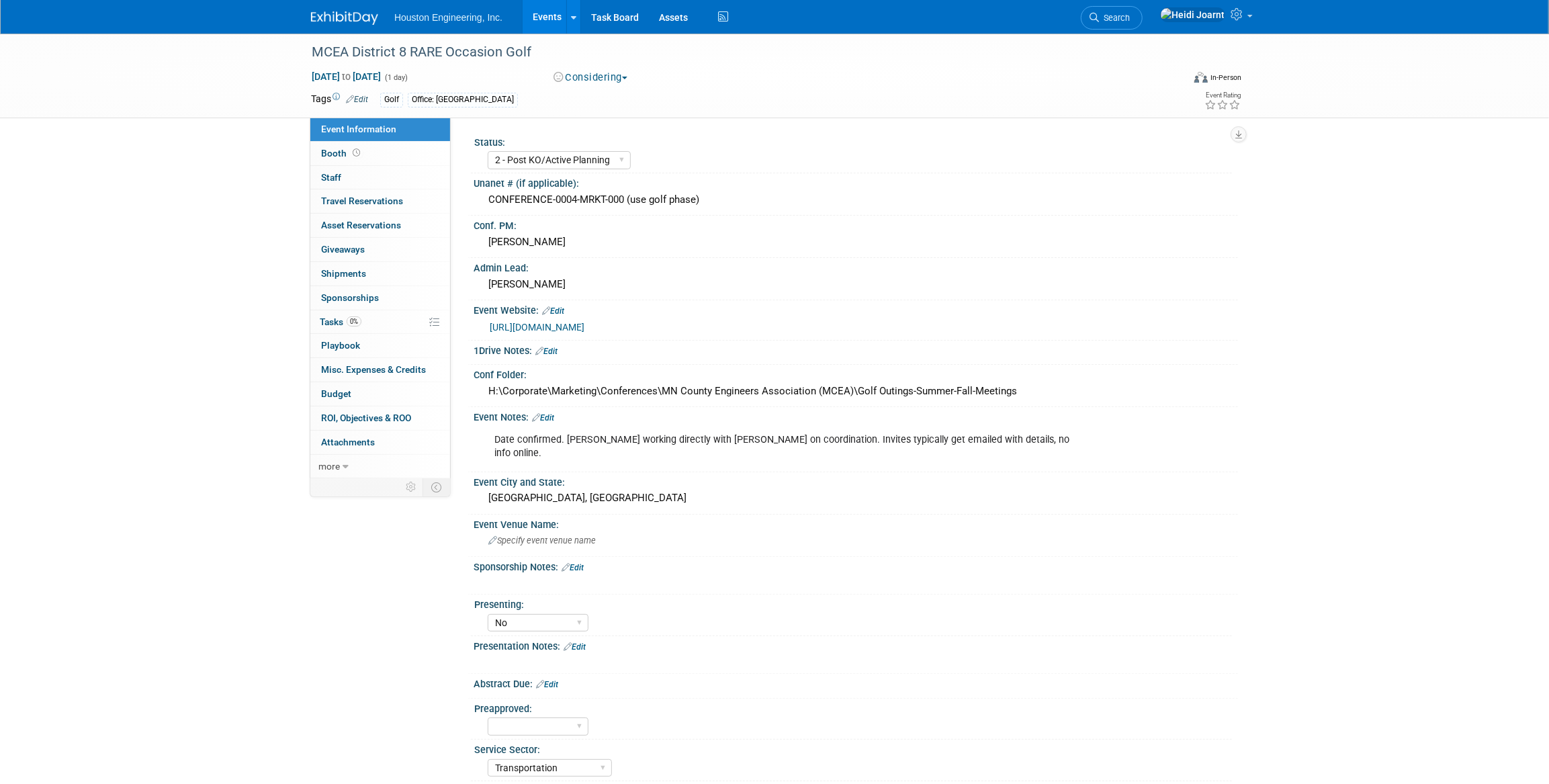
click at [542, 12] on link "Events" at bounding box center [547, 16] width 49 height 33
